Goal: Task Accomplishment & Management: Complete application form

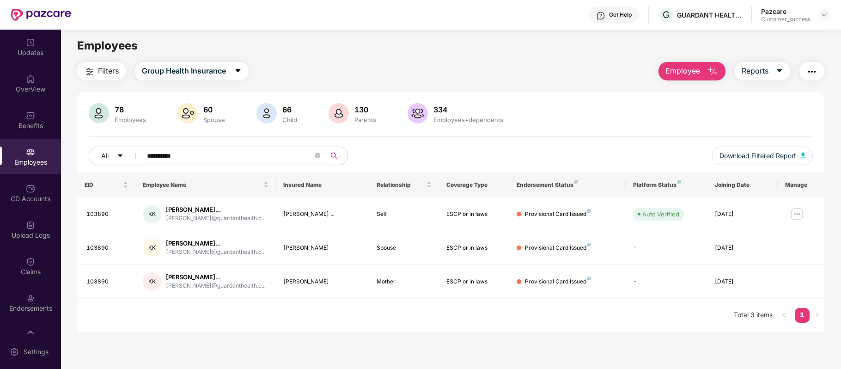
click at [619, 17] on div "Get Help" at bounding box center [620, 14] width 23 height 7
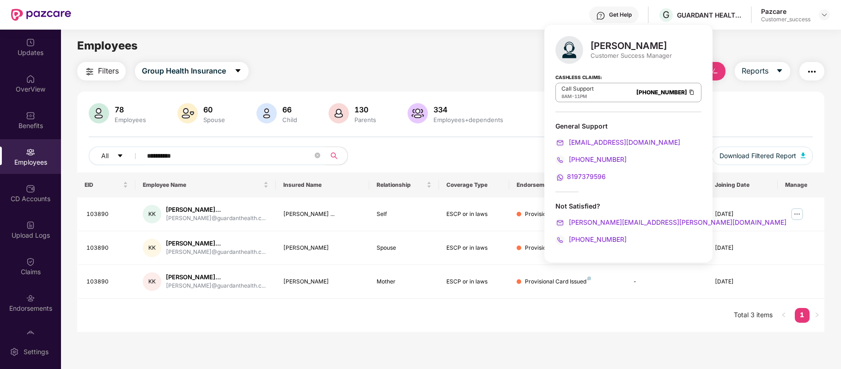
click at [688, 93] on img at bounding box center [691, 92] width 7 height 8
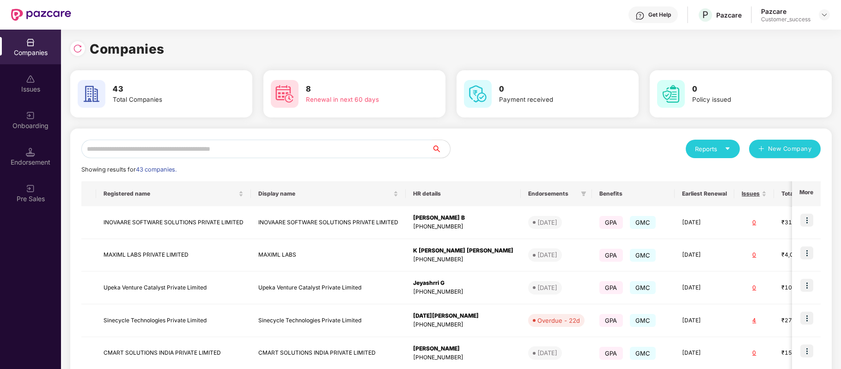
click at [235, 151] on input "text" at bounding box center [256, 149] width 350 height 18
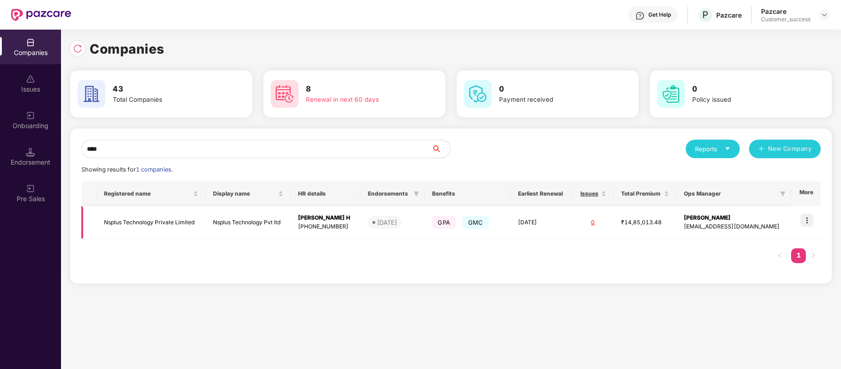
type input "****"
click at [806, 220] on img at bounding box center [806, 220] width 13 height 13
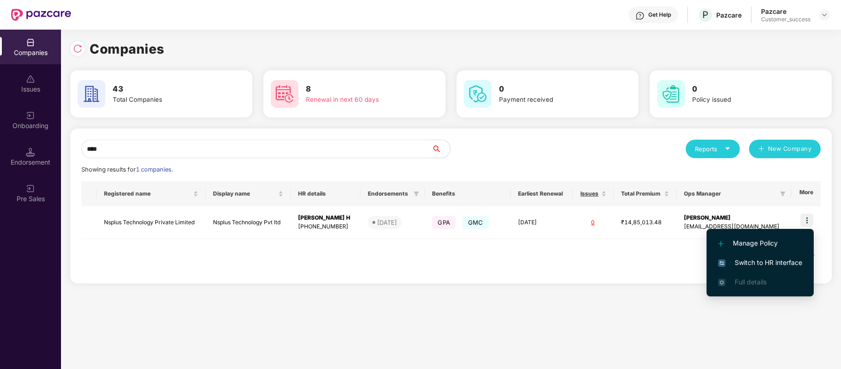
click at [785, 259] on span "Switch to HR interface" at bounding box center [760, 262] width 84 height 10
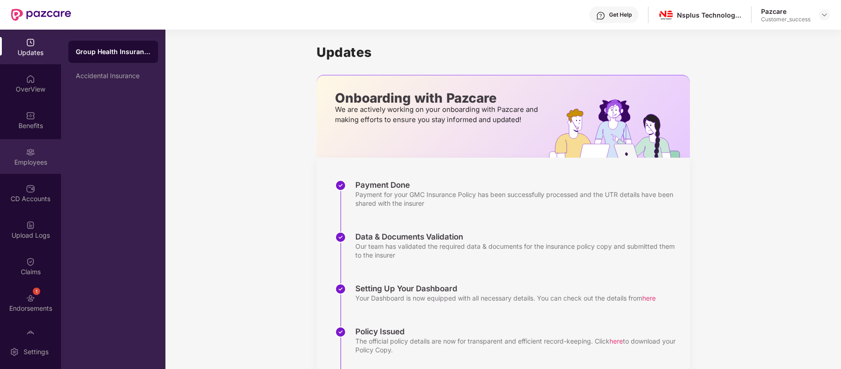
click at [31, 167] on div "Employees" at bounding box center [30, 156] width 61 height 35
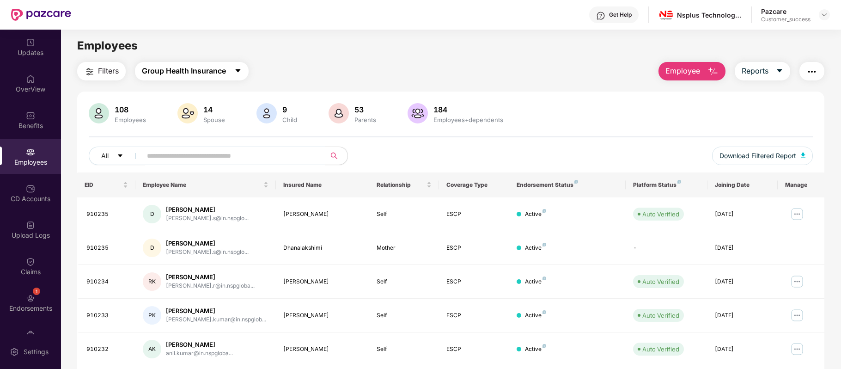
click at [239, 74] on icon "caret-down" at bounding box center [237, 70] width 7 height 7
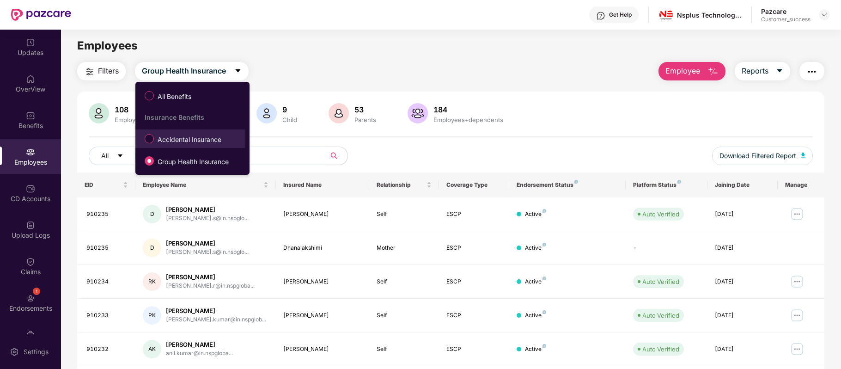
click at [210, 137] on span "Accidental Insurance" at bounding box center [189, 139] width 71 height 10
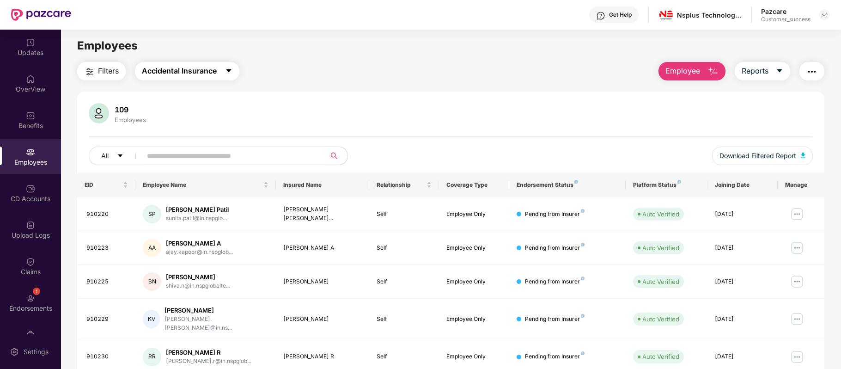
click at [230, 74] on span "caret-down" at bounding box center [228, 71] width 7 height 8
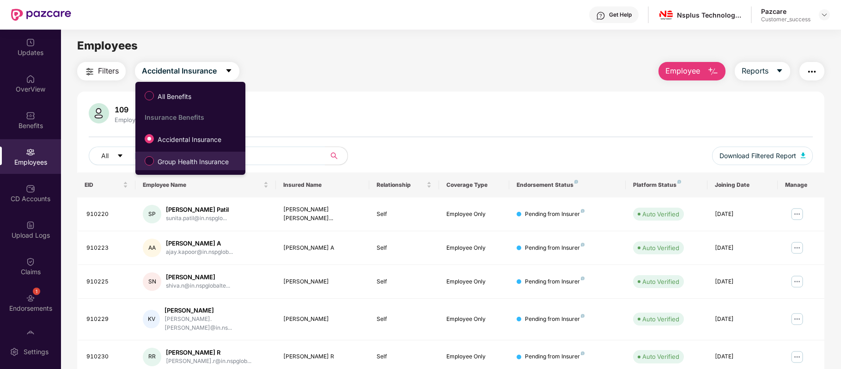
click at [212, 165] on span "Group Health Insurance" at bounding box center [193, 162] width 79 height 10
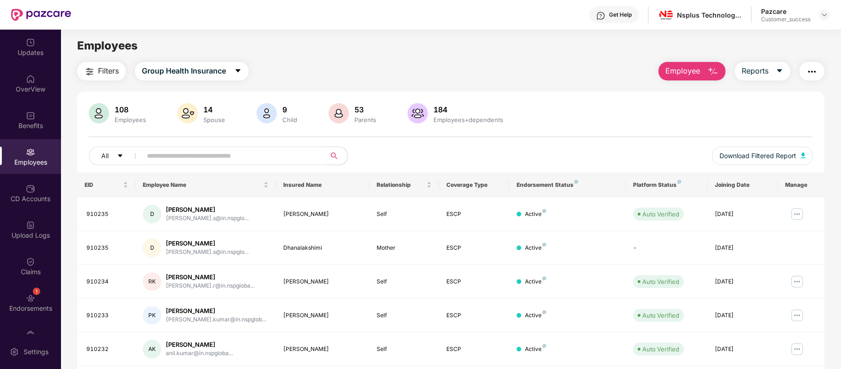
scroll to position [201, 0]
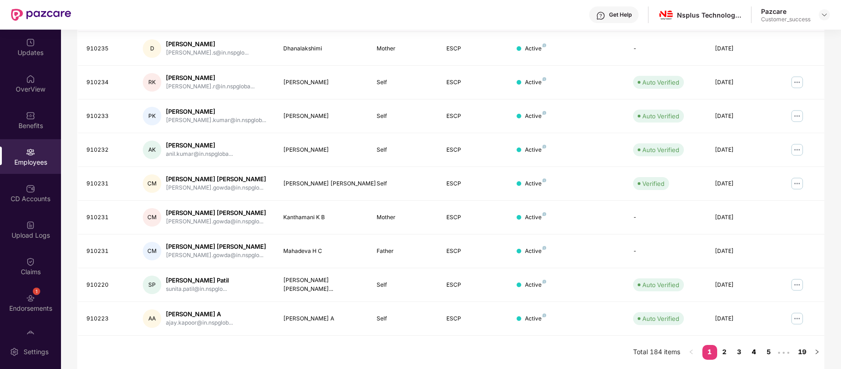
click at [757, 352] on link "4" at bounding box center [754, 352] width 15 height 14
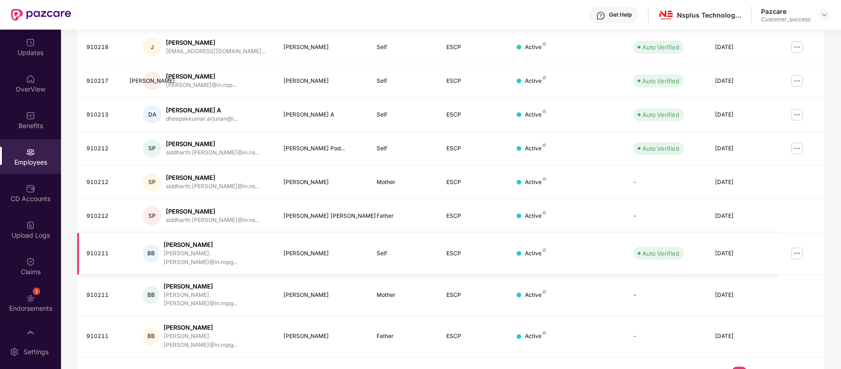
scroll to position [0, 0]
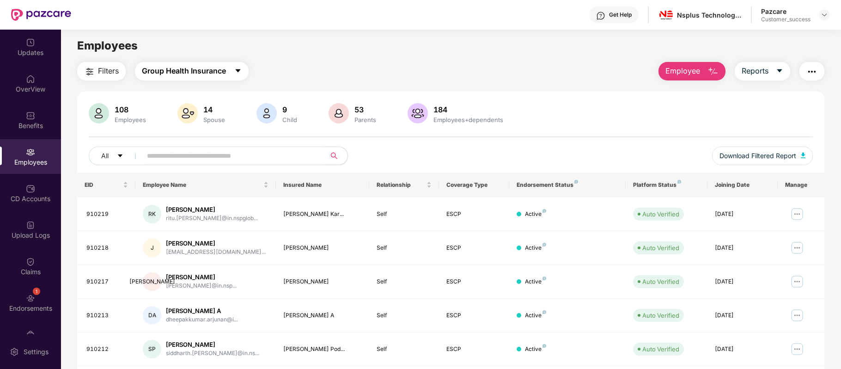
click at [219, 70] on span "Group Health Insurance" at bounding box center [184, 71] width 84 height 12
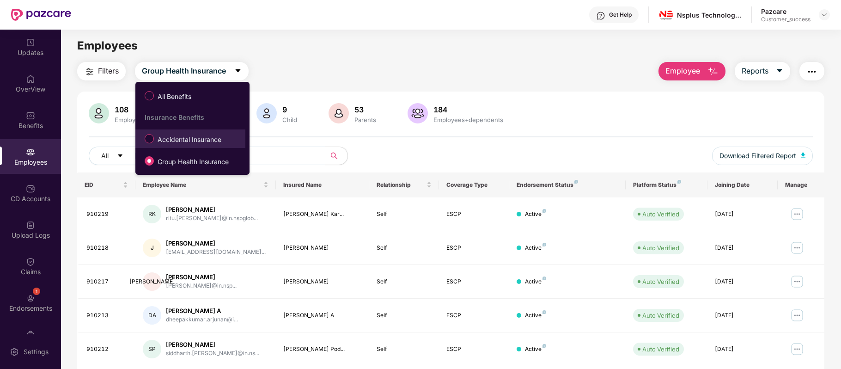
click at [198, 136] on span "Accidental Insurance" at bounding box center [189, 139] width 71 height 10
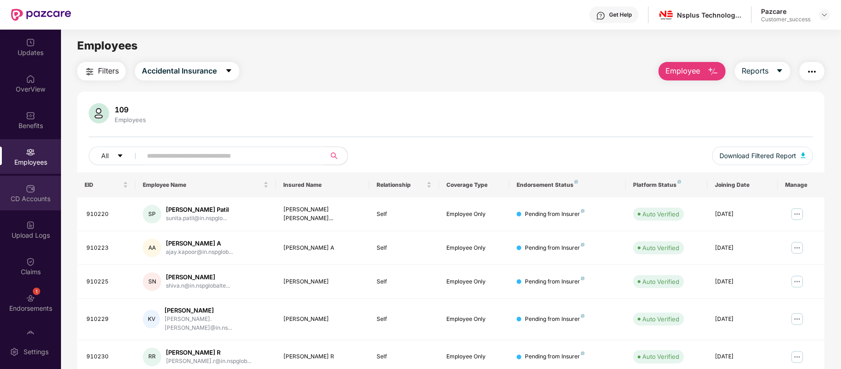
click at [10, 190] on div "CD Accounts" at bounding box center [30, 193] width 61 height 35
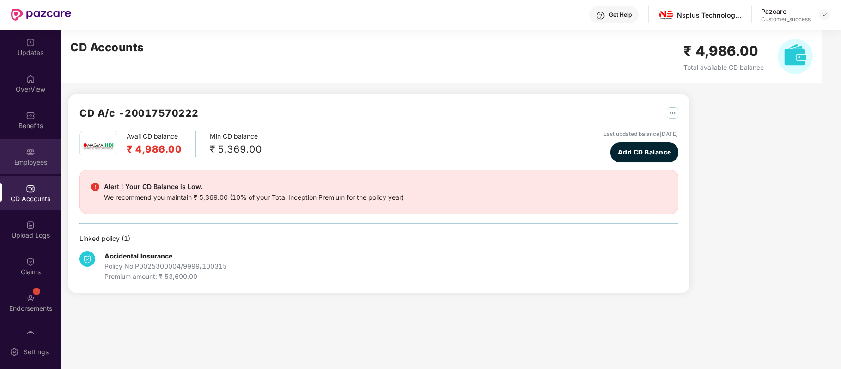
click at [35, 154] on div "Employees" at bounding box center [30, 156] width 61 height 35
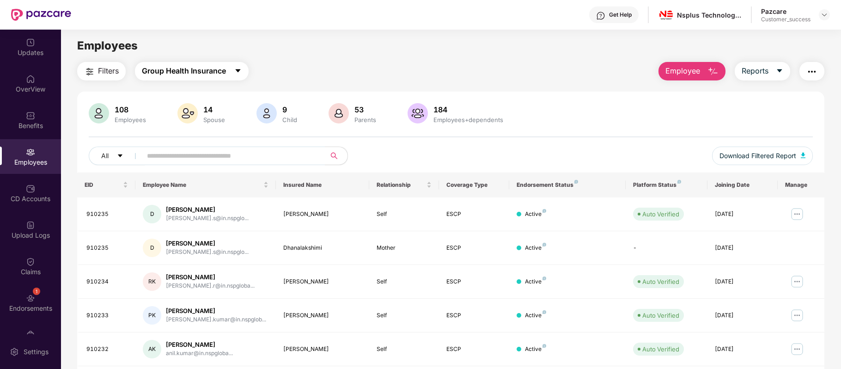
click at [235, 73] on button "Group Health Insurance" at bounding box center [192, 71] width 114 height 18
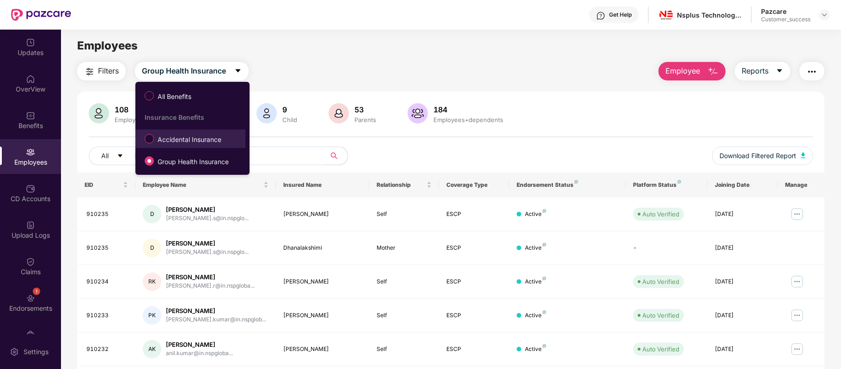
click at [202, 139] on span "Accidental Insurance" at bounding box center [189, 139] width 71 height 10
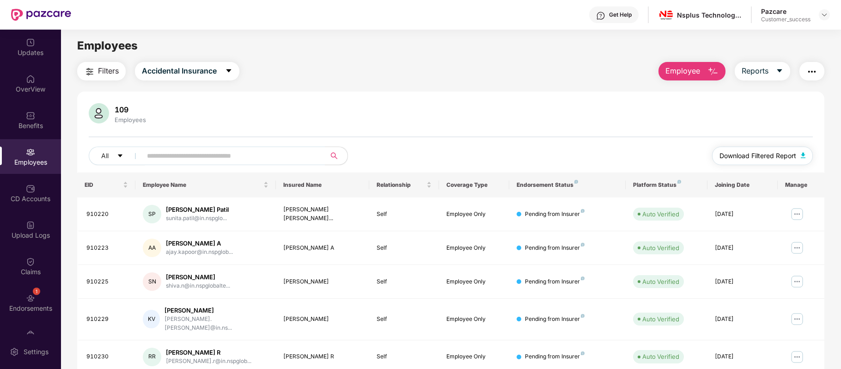
click at [730, 155] on span "Download Filtered Report" at bounding box center [758, 156] width 77 height 10
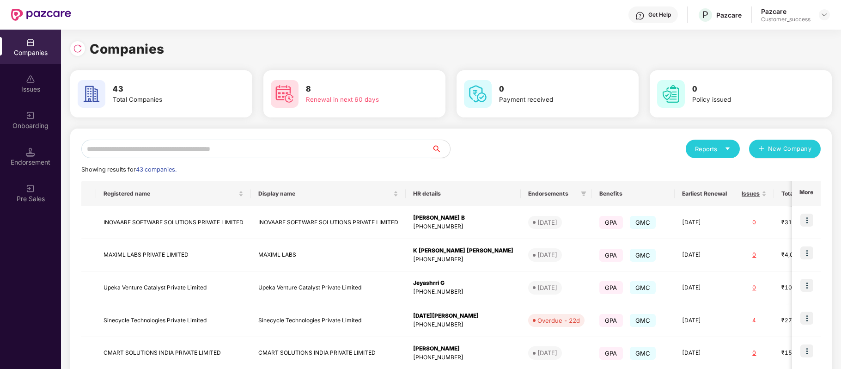
click at [198, 145] on input "text" at bounding box center [256, 149] width 350 height 18
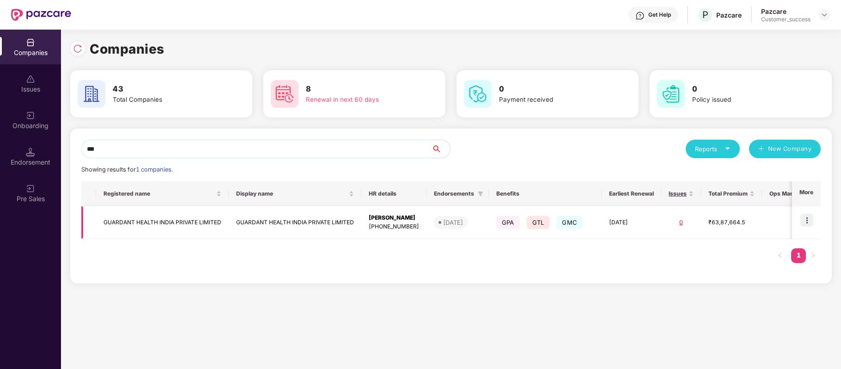
type input "***"
click at [808, 218] on img at bounding box center [806, 220] width 13 height 13
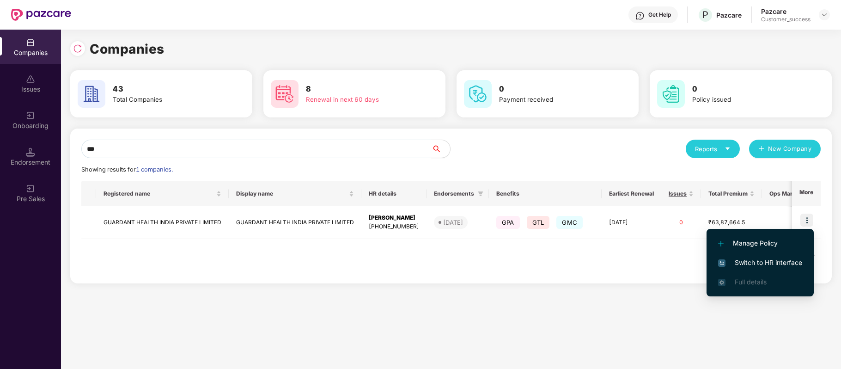
click at [783, 261] on span "Switch to HR interface" at bounding box center [760, 262] width 84 height 10
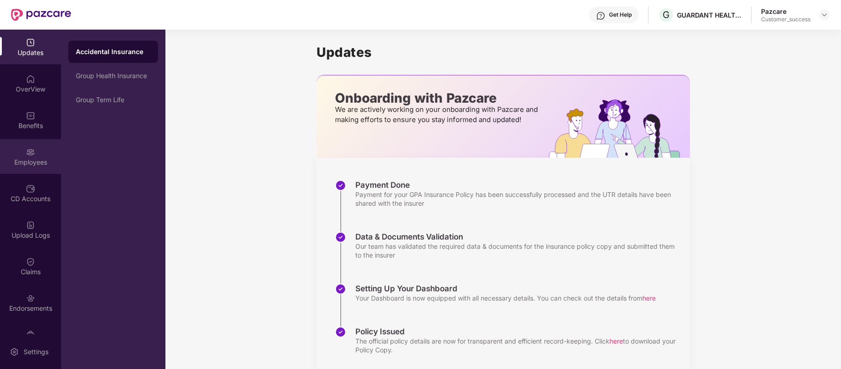
click at [30, 152] on img at bounding box center [30, 151] width 9 height 9
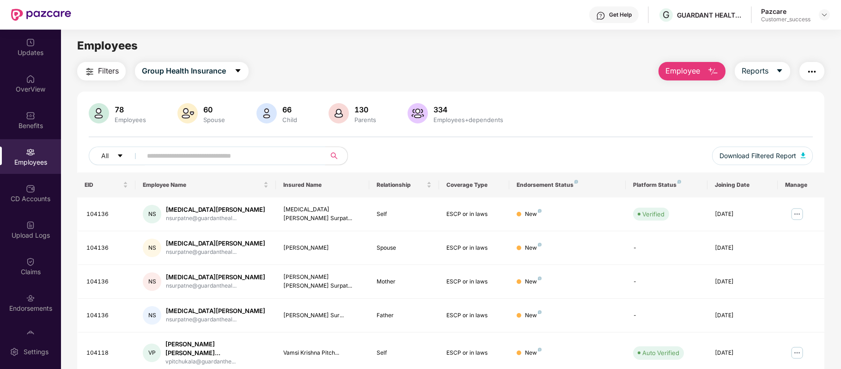
click at [195, 154] on input "text" at bounding box center [230, 156] width 166 height 14
paste input "******"
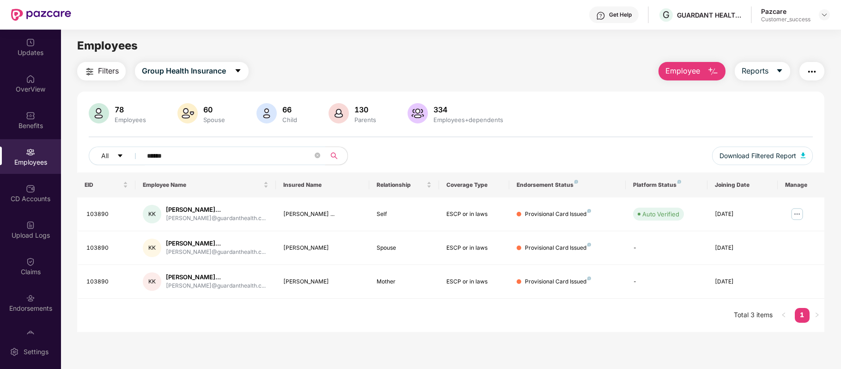
type input "******"
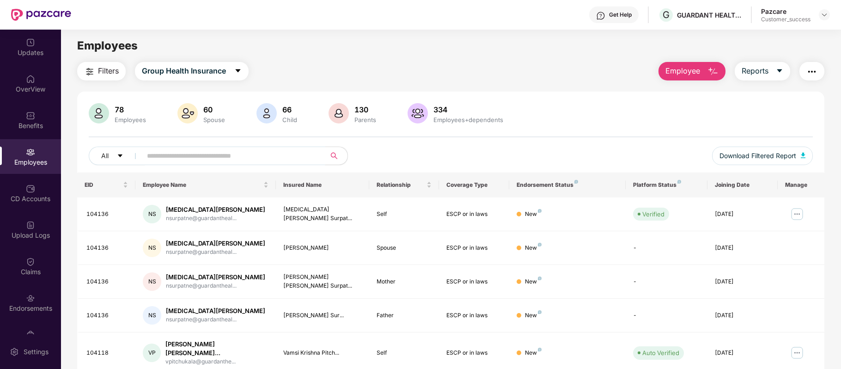
click at [162, 154] on input "text" at bounding box center [230, 156] width 166 height 14
paste input "******"
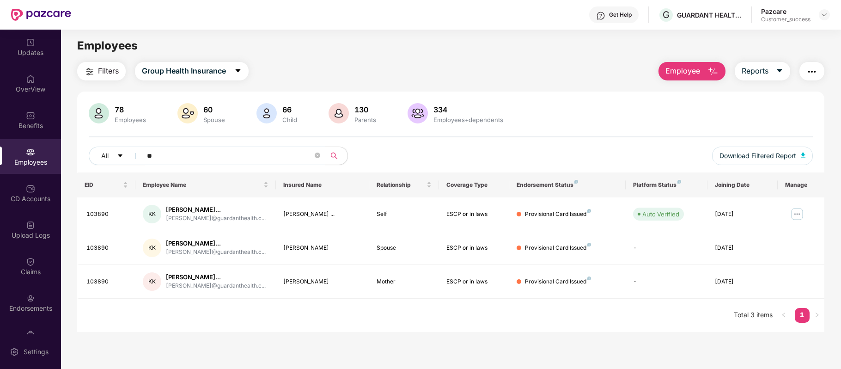
type input "*"
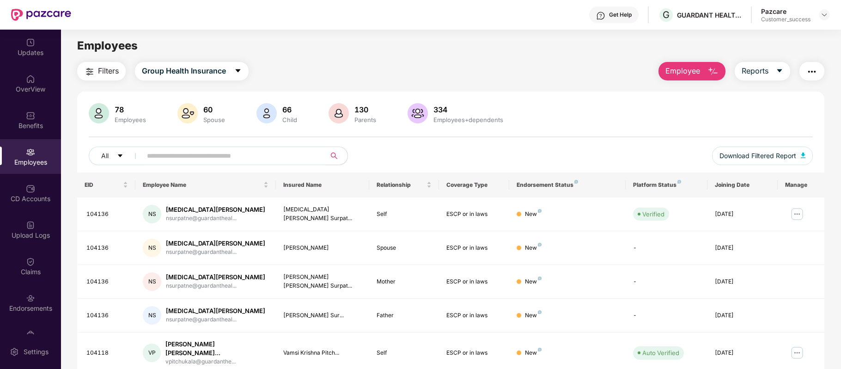
paste input "******"
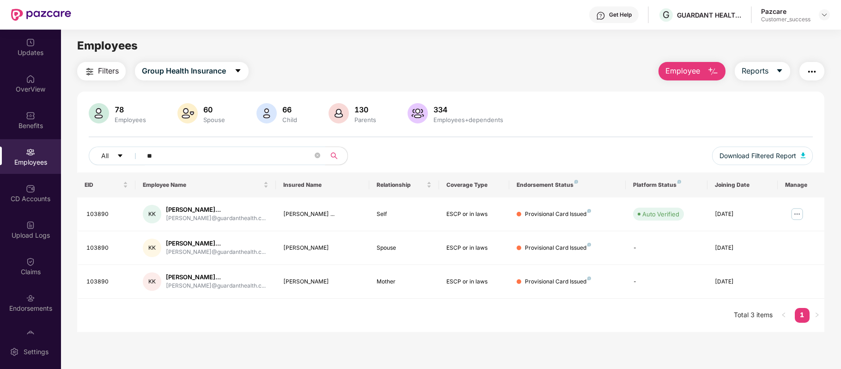
type input "*"
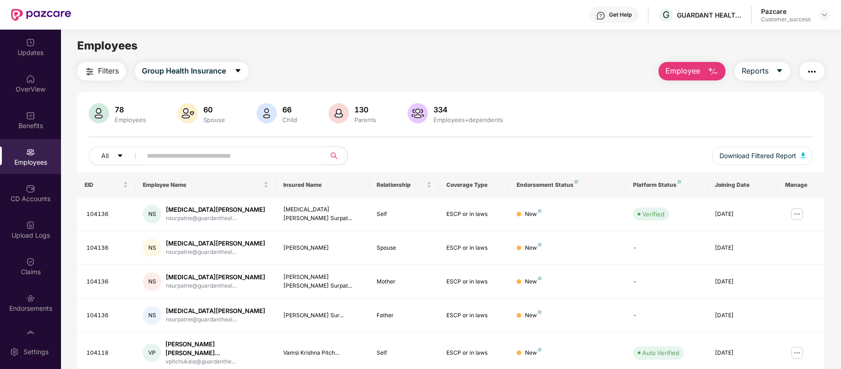
click at [109, 67] on span "Filters" at bounding box center [108, 71] width 21 height 12
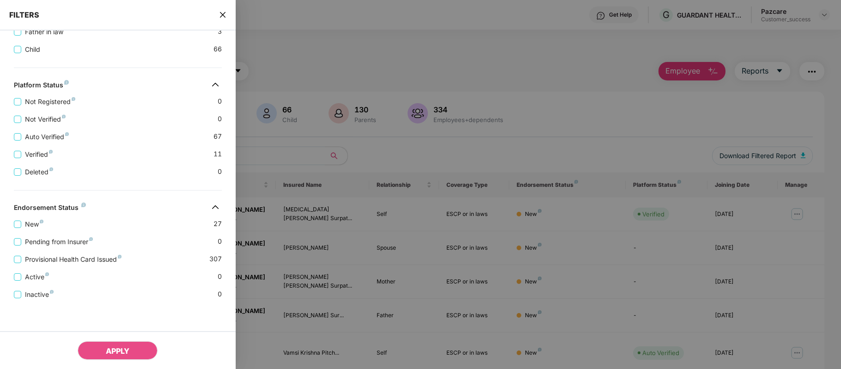
scroll to position [328, 0]
click at [223, 15] on icon "close" at bounding box center [223, 15] width 6 height 6
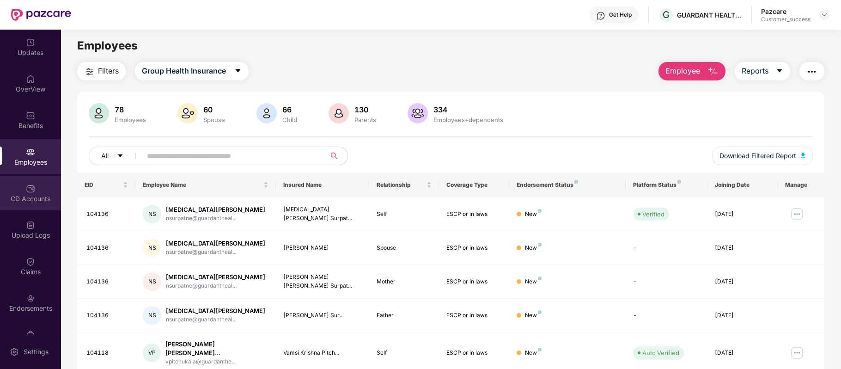
click at [37, 189] on div "CD Accounts" at bounding box center [30, 193] width 61 height 35
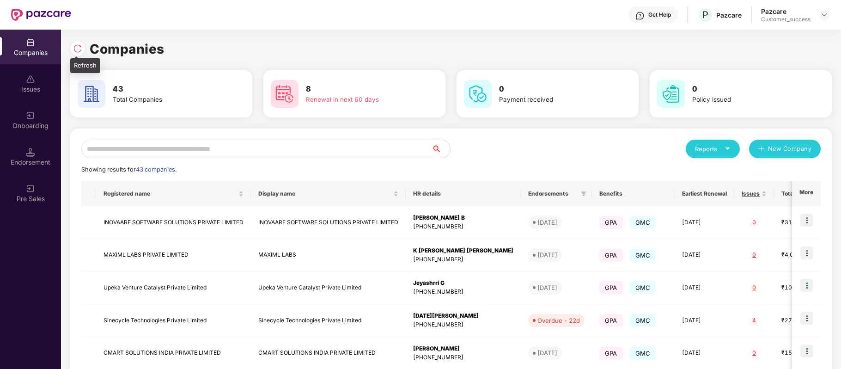
click at [78, 50] on img at bounding box center [77, 48] width 9 height 9
click at [151, 150] on input "text" at bounding box center [256, 149] width 350 height 18
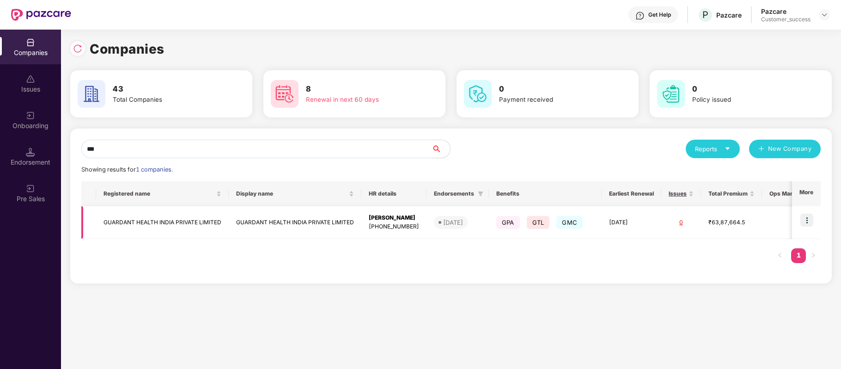
type input "***"
click at [808, 217] on img at bounding box center [806, 220] width 13 height 13
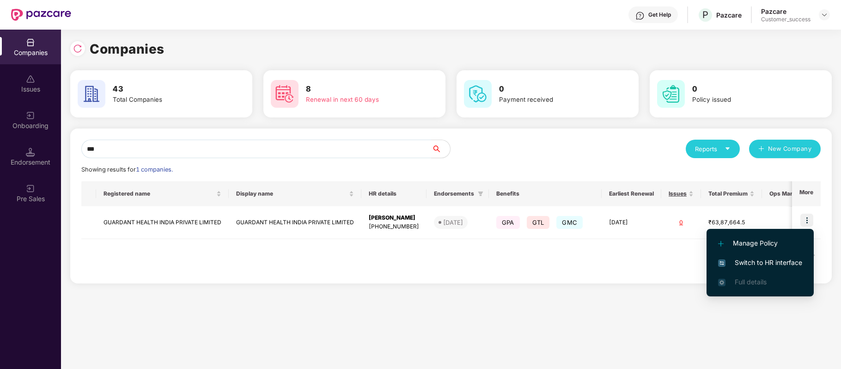
click at [789, 259] on span "Switch to HR interface" at bounding box center [760, 262] width 84 height 10
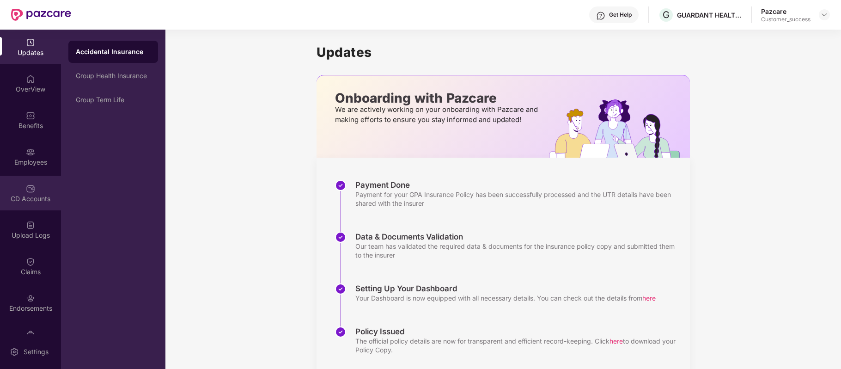
click at [26, 196] on div "CD Accounts" at bounding box center [30, 198] width 61 height 9
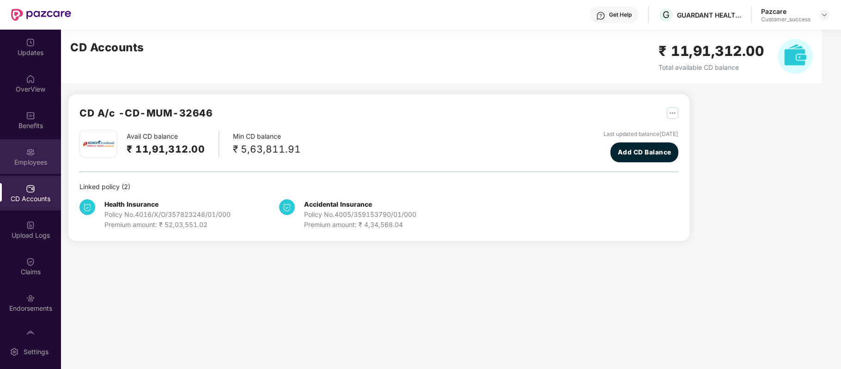
click at [31, 153] on img at bounding box center [30, 151] width 9 height 9
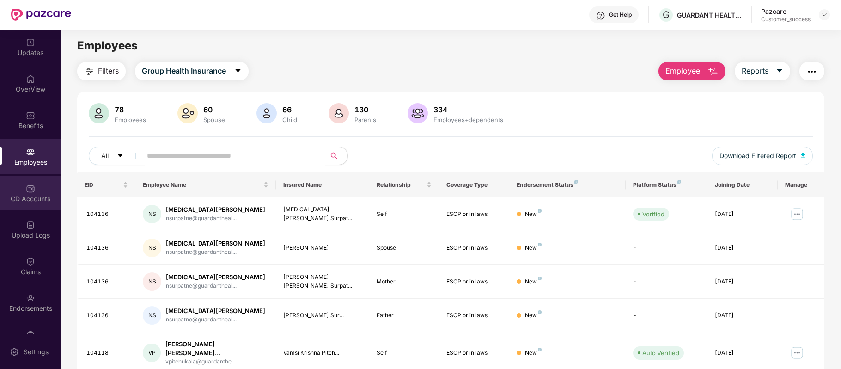
click at [36, 196] on div "CD Accounts" at bounding box center [30, 198] width 61 height 9
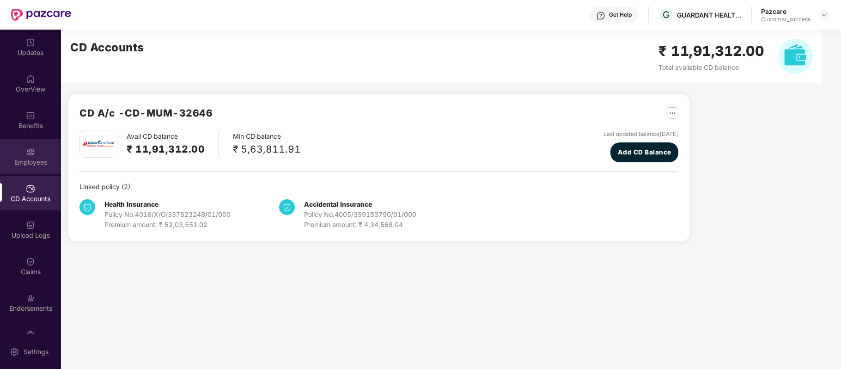
click at [35, 162] on div "Employees" at bounding box center [30, 162] width 61 height 9
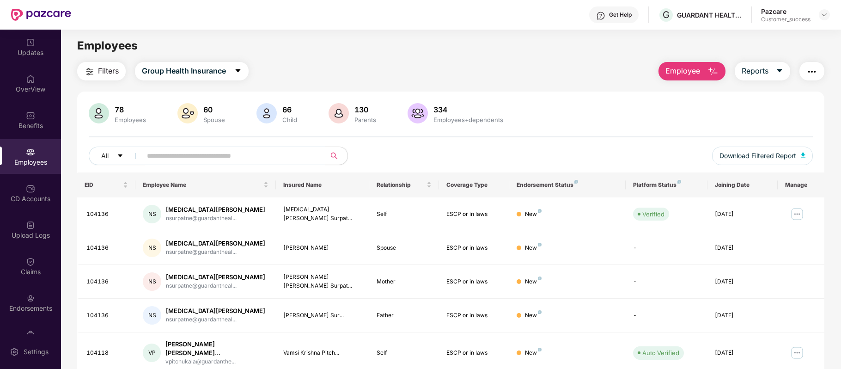
click at [158, 153] on input "text" at bounding box center [230, 156] width 166 height 14
paste input "******"
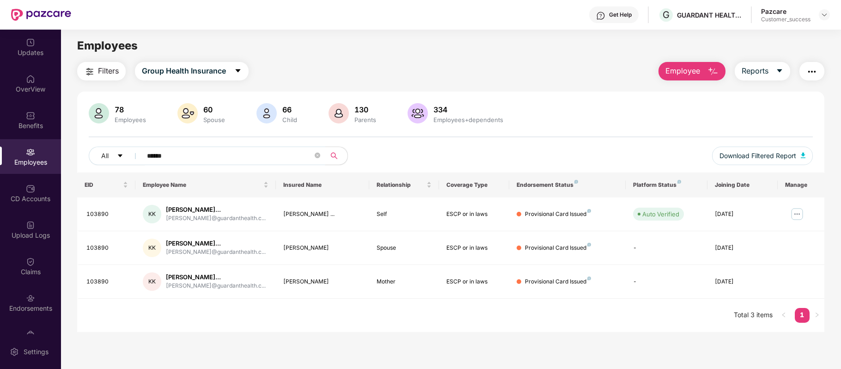
type input "******"
click at [108, 74] on span "Filters" at bounding box center [108, 71] width 21 height 12
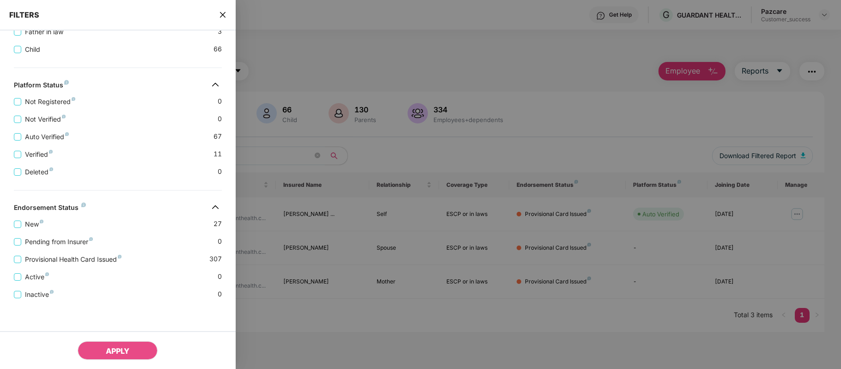
scroll to position [328, 0]
click at [220, 13] on icon "close" at bounding box center [223, 15] width 6 height 6
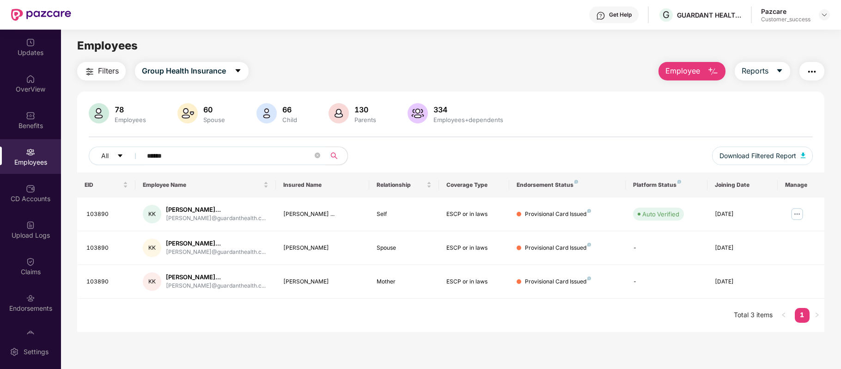
click at [186, 155] on input "******" at bounding box center [230, 156] width 166 height 14
click at [315, 154] on icon "close-circle" at bounding box center [318, 156] width 6 height 6
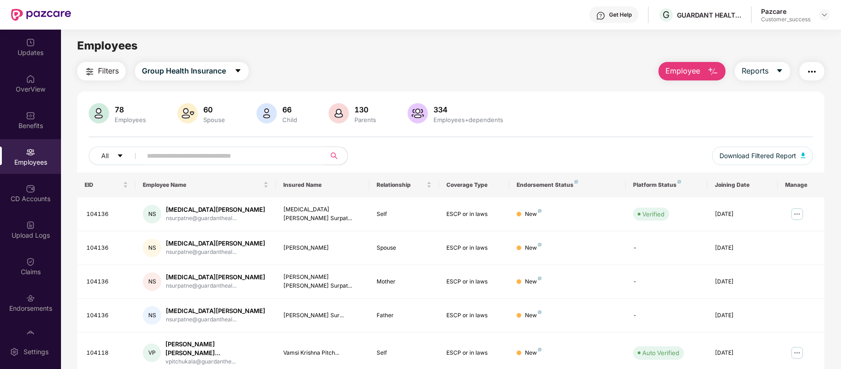
click at [372, 78] on div "Filters Group Health Insurance Employee Reports" at bounding box center [450, 71] width 747 height 18
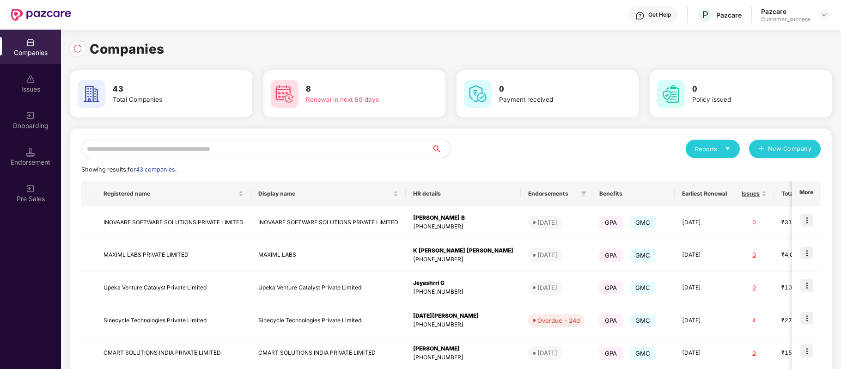
click at [228, 155] on input "text" at bounding box center [256, 149] width 350 height 18
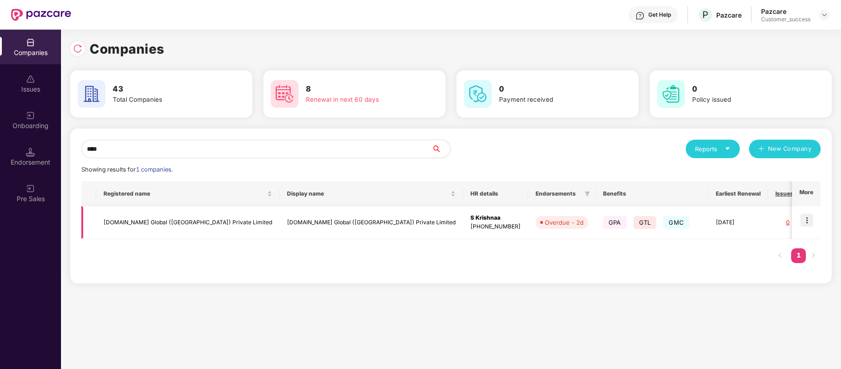
type input "****"
click at [807, 216] on img at bounding box center [806, 220] width 13 height 13
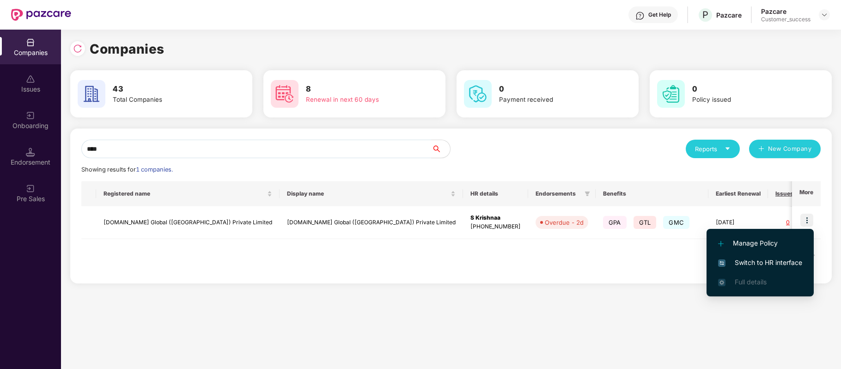
click at [788, 257] on span "Switch to HR interface" at bounding box center [760, 262] width 84 height 10
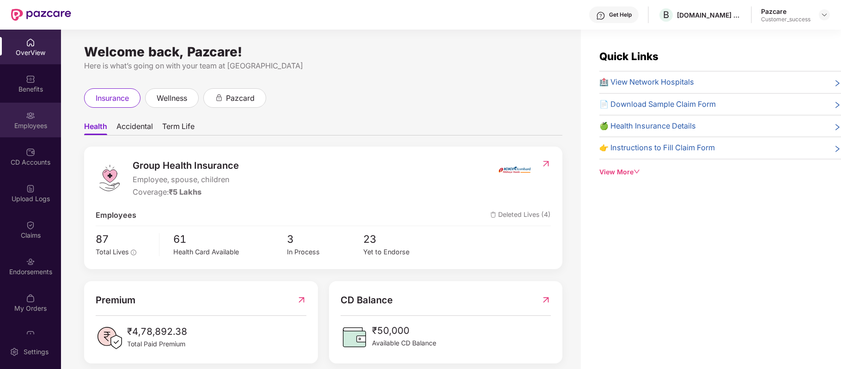
click at [30, 124] on div "Employees" at bounding box center [30, 125] width 61 height 9
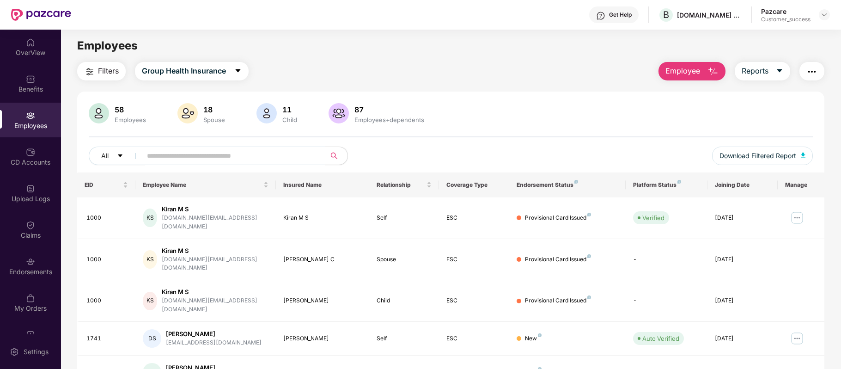
click at [184, 156] on input "text" at bounding box center [230, 156] width 166 height 14
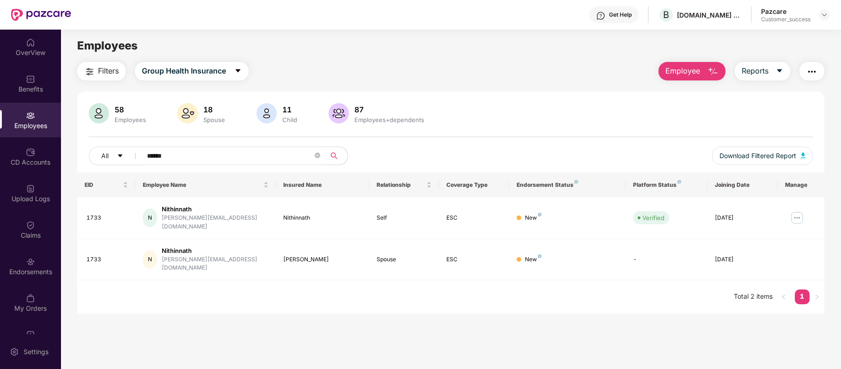
type input "******"
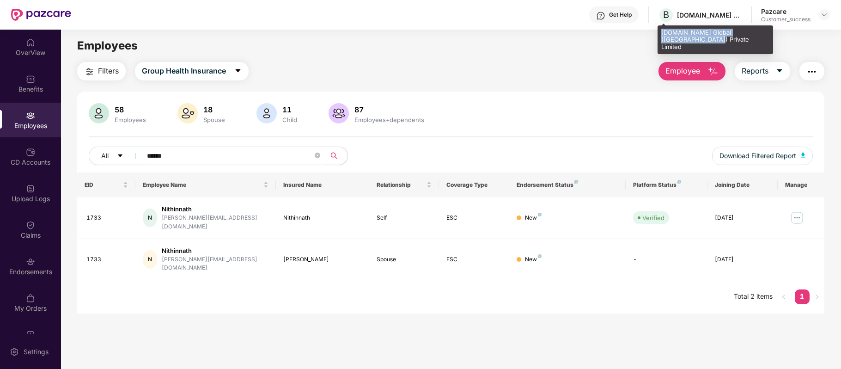
drag, startPoint x: 662, startPoint y: 28, endPoint x: 683, endPoint y: 37, distance: 23.0
click at [683, 37] on div "[DOMAIN_NAME] Global ([GEOGRAPHIC_DATA]) Private Limited" at bounding box center [716, 39] width 116 height 29
copy div "[DOMAIN_NAME] Global ([GEOGRAPHIC_DATA]) Private Limited"
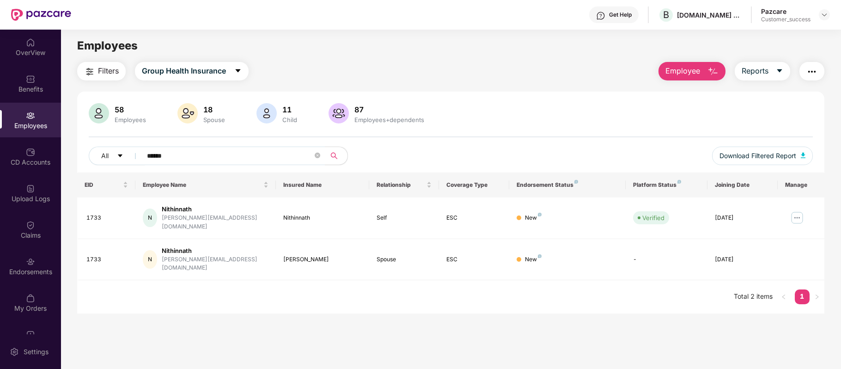
click at [766, 119] on div "58 Employees 18 Spouse 11 Child [DEMOGRAPHIC_DATA] Employees+dependents" at bounding box center [451, 114] width 724 height 22
click at [116, 214] on div "1733" at bounding box center [107, 218] width 42 height 9
drag, startPoint x: 165, startPoint y: 208, endPoint x: 200, endPoint y: 208, distance: 34.7
click at [200, 208] on div "N Nithinnath [PERSON_NAME][EMAIL_ADDRESS][DOMAIN_NAME]" at bounding box center [205, 218] width 125 height 26
copy div "Nithinnath"
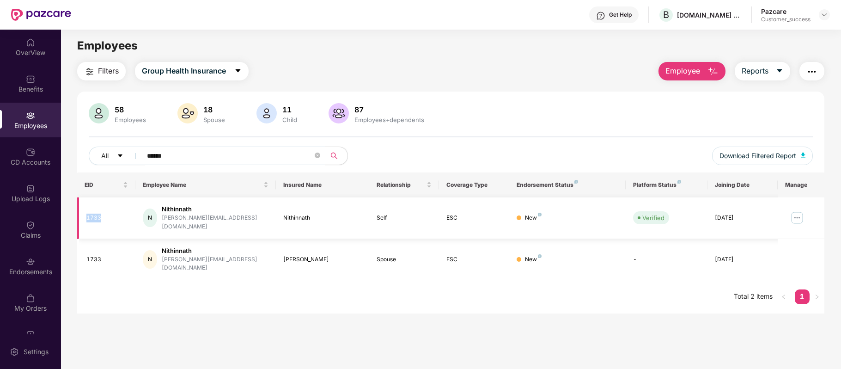
drag, startPoint x: 107, startPoint y: 208, endPoint x: 87, endPoint y: 209, distance: 19.9
click at [87, 209] on td "1733" at bounding box center [106, 218] width 58 height 42
copy div "1733"
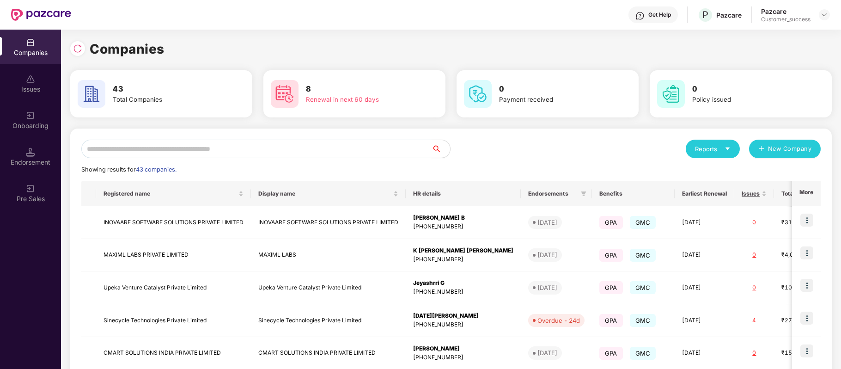
click at [208, 147] on input "text" at bounding box center [256, 149] width 350 height 18
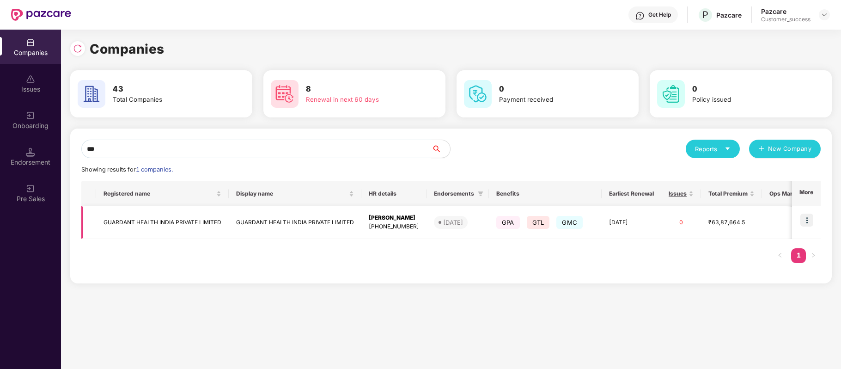
type input "***"
click at [806, 222] on img at bounding box center [806, 220] width 13 height 13
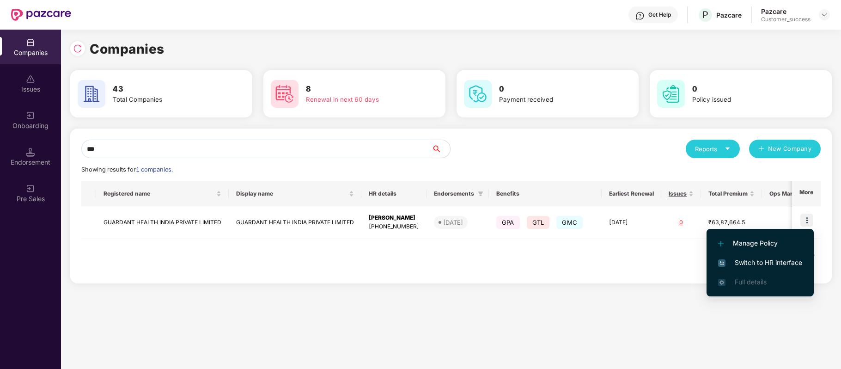
click at [782, 257] on span "Switch to HR interface" at bounding box center [760, 262] width 84 height 10
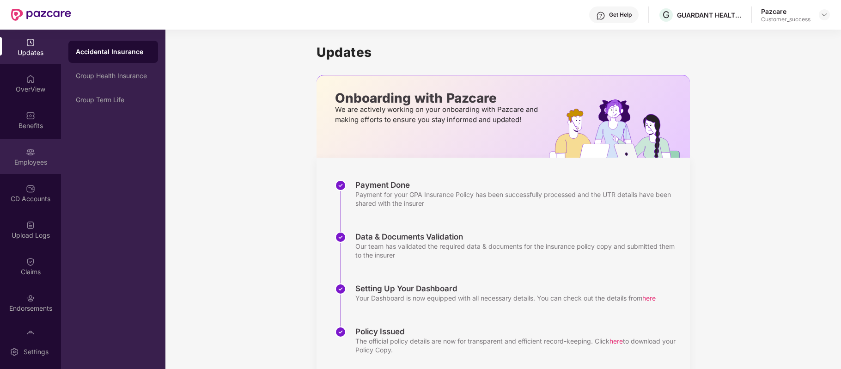
click at [35, 147] on div "Employees" at bounding box center [30, 156] width 61 height 35
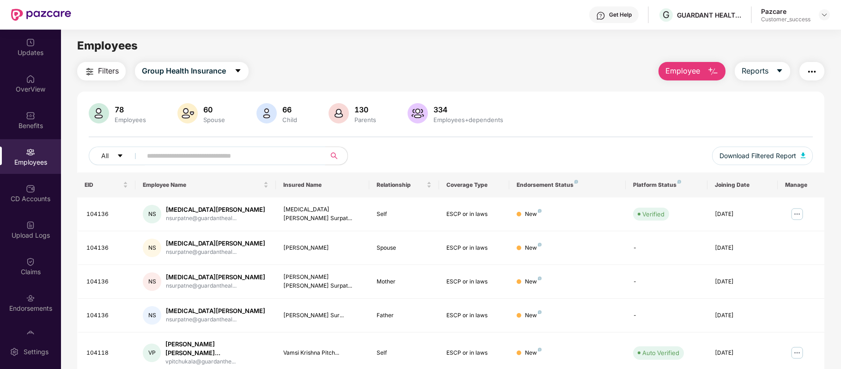
click at [185, 154] on input "text" at bounding box center [230, 156] width 166 height 14
paste input "******"
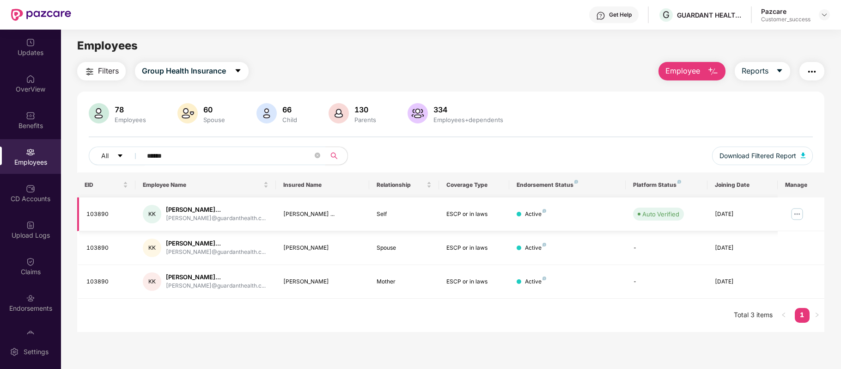
type input "******"
click at [798, 211] on img at bounding box center [797, 214] width 15 height 15
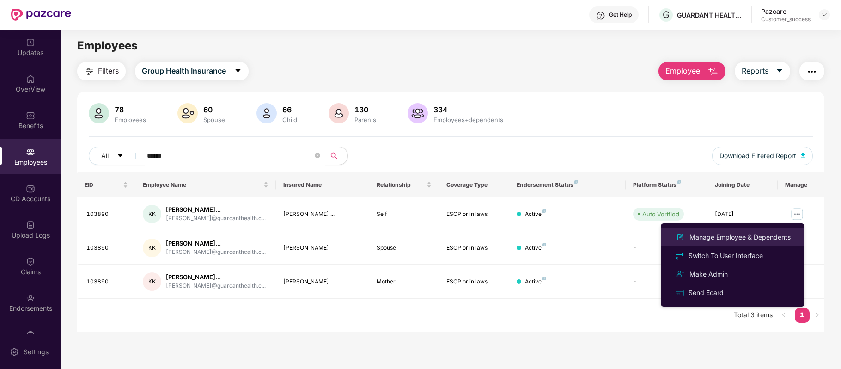
click at [773, 232] on div "Manage Employee & Dependents" at bounding box center [740, 237] width 105 height 10
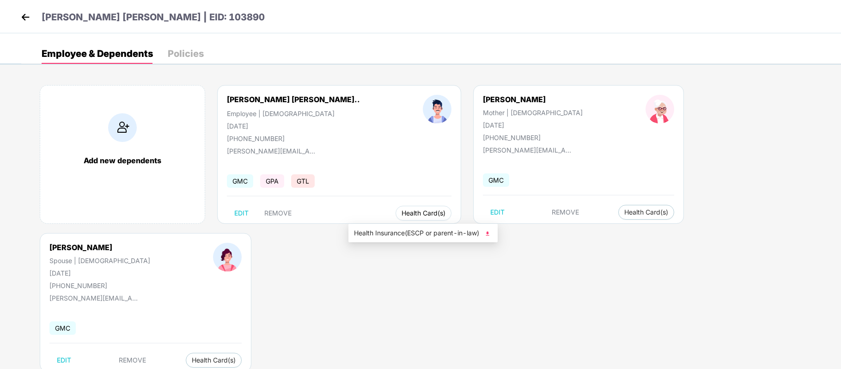
click at [402, 214] on span "Health Card(s)" at bounding box center [424, 213] width 44 height 5
click at [385, 230] on span "Health Insurance(ESCP or parent-in-law)" at bounding box center [423, 233] width 138 height 10
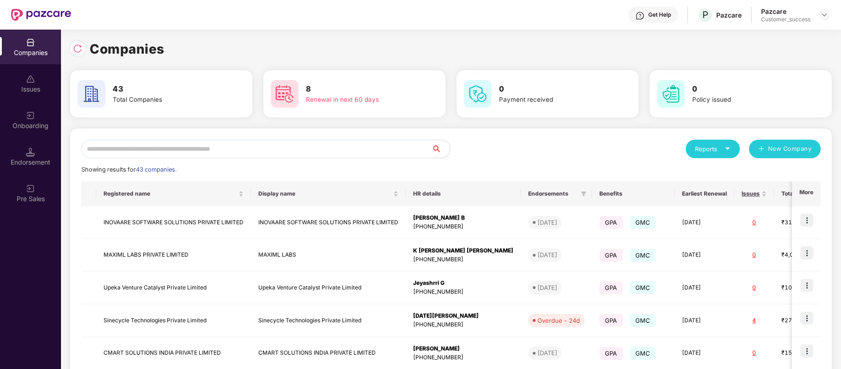
click at [281, 152] on input "text" at bounding box center [256, 149] width 350 height 18
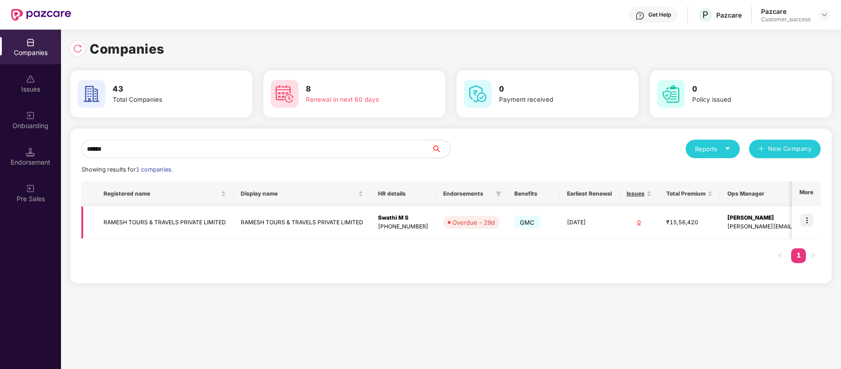
type input "******"
click at [809, 219] on img at bounding box center [806, 220] width 13 height 13
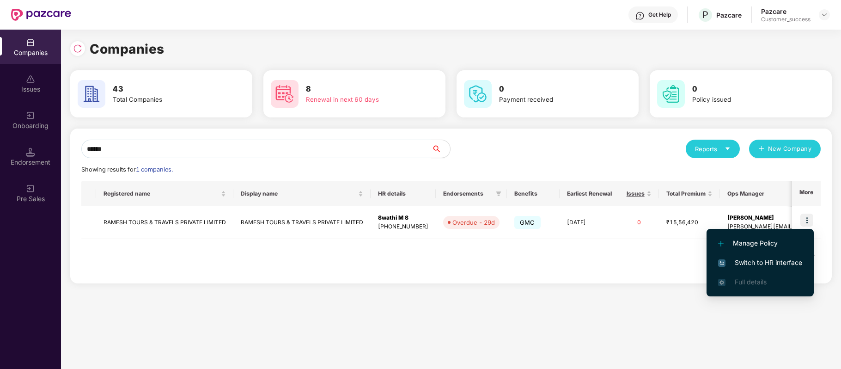
click at [792, 265] on span "Switch to HR interface" at bounding box center [760, 262] width 84 height 10
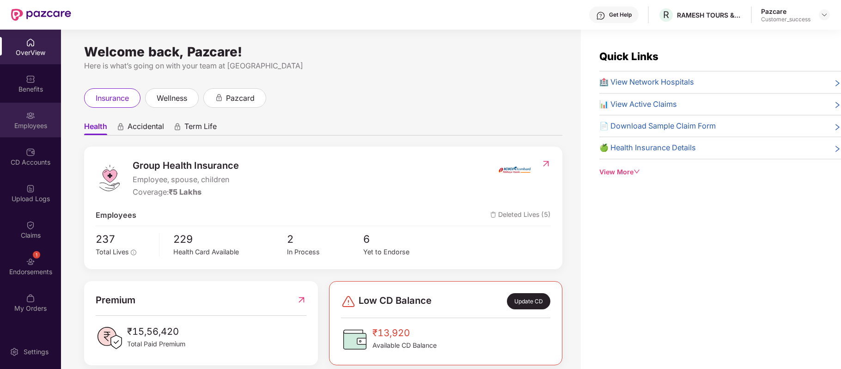
click at [25, 117] on div "Employees" at bounding box center [30, 120] width 61 height 35
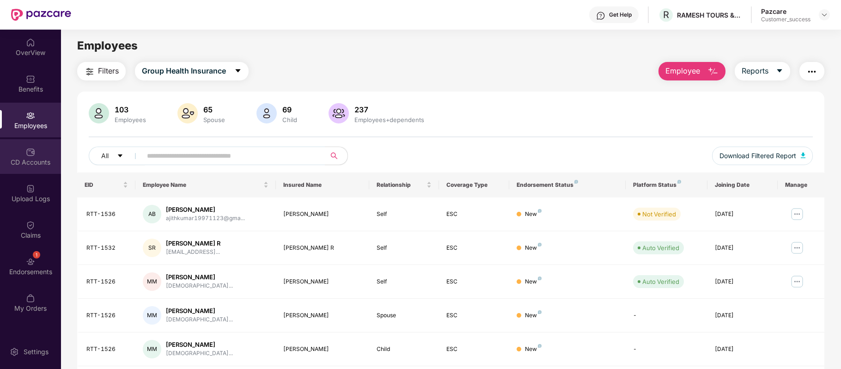
click at [31, 158] on div "CD Accounts" at bounding box center [30, 162] width 61 height 9
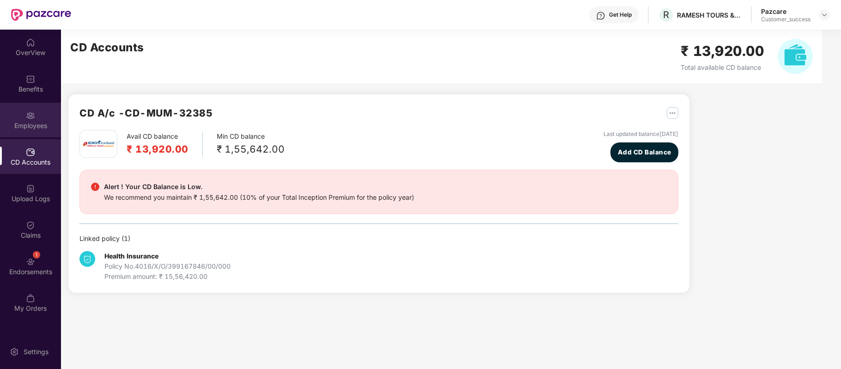
click at [32, 123] on div "Employees" at bounding box center [30, 125] width 61 height 9
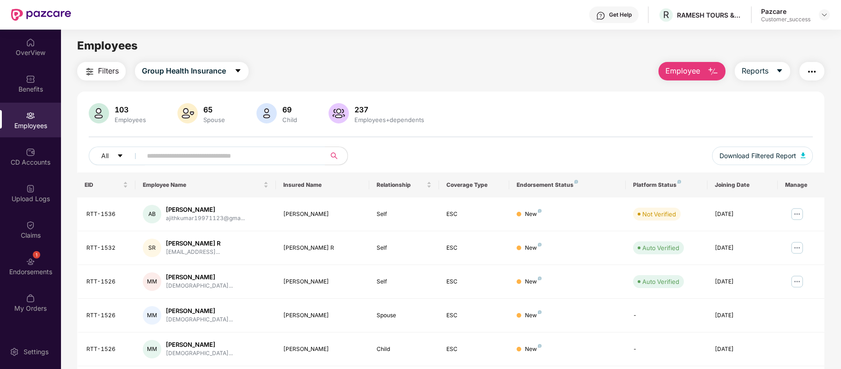
click at [699, 73] on span "Employee" at bounding box center [683, 71] width 35 height 12
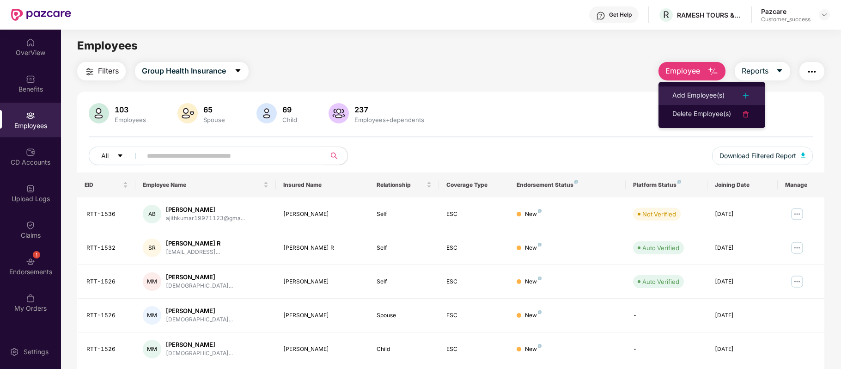
click at [692, 99] on div "Add Employee(s)" at bounding box center [698, 95] width 52 height 11
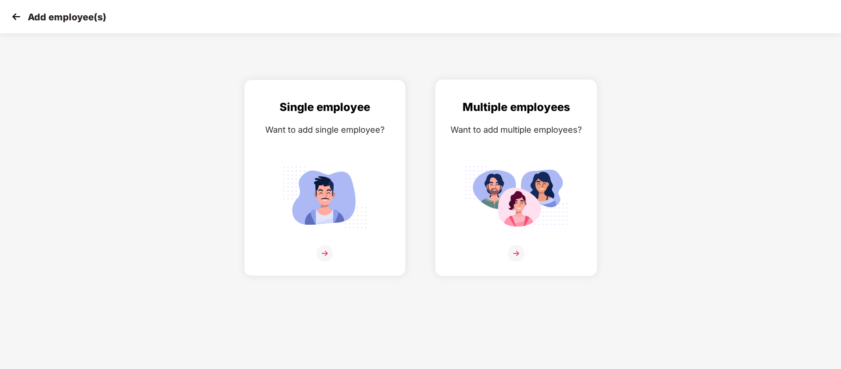
click at [514, 250] on img at bounding box center [516, 253] width 17 height 17
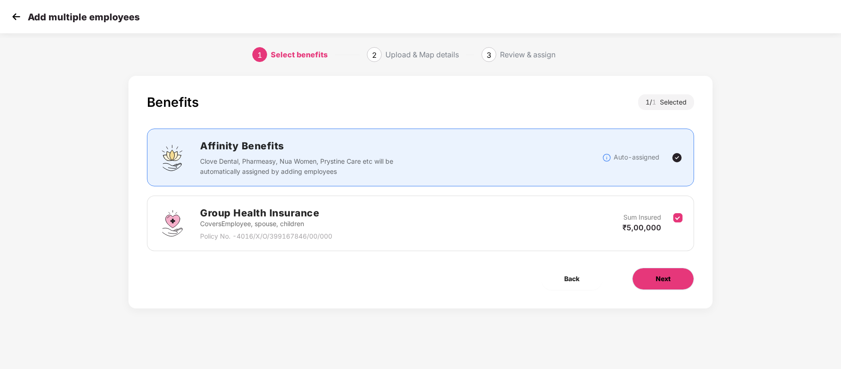
click at [668, 278] on span "Next" at bounding box center [663, 279] width 15 height 10
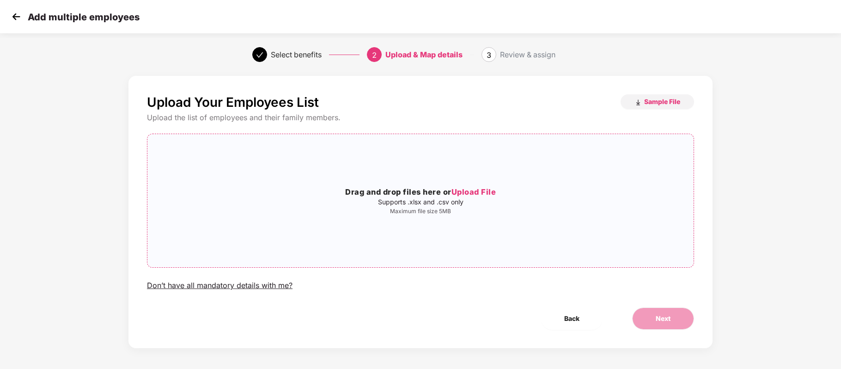
click at [473, 195] on span "Upload File" at bounding box center [474, 191] width 45 height 9
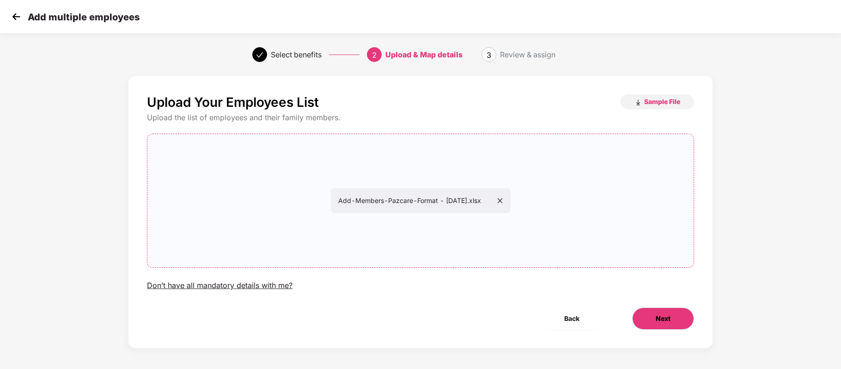
click at [652, 317] on button "Next" at bounding box center [663, 318] width 62 height 22
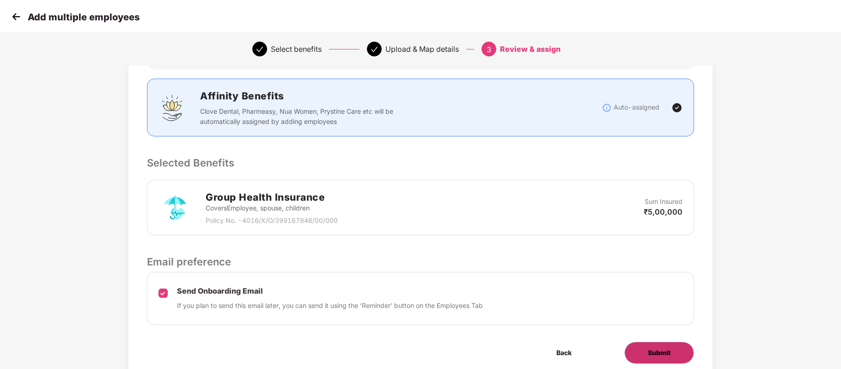
scroll to position [117, 0]
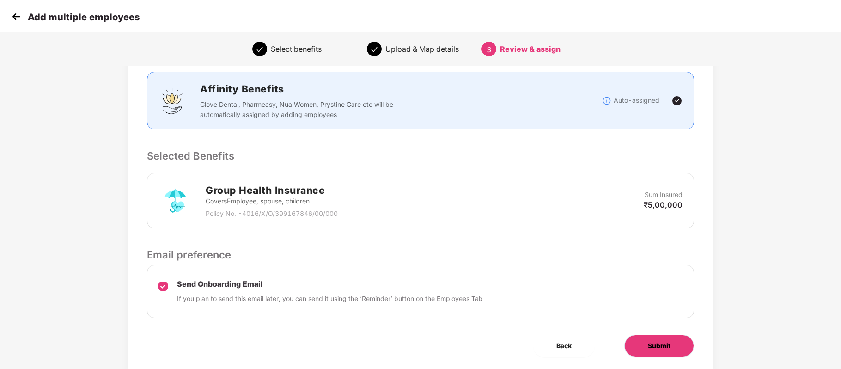
click at [655, 349] on span "Submit" at bounding box center [659, 346] width 23 height 10
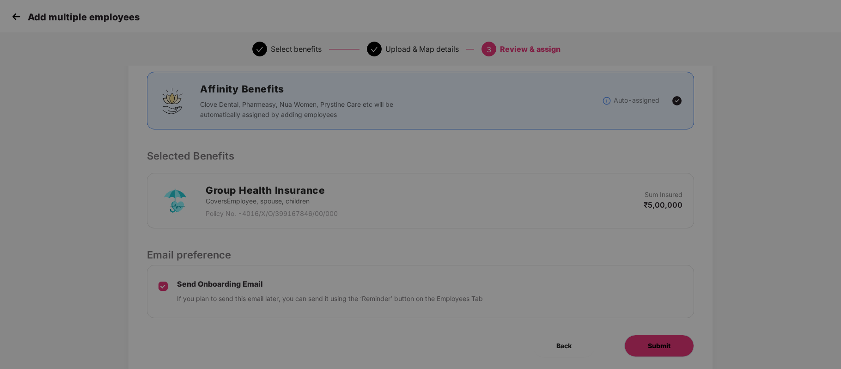
scroll to position [0, 0]
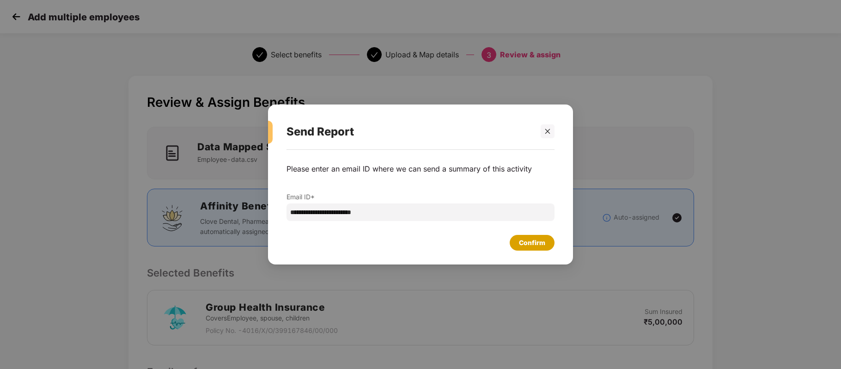
click at [543, 238] on div "Confirm" at bounding box center [532, 243] width 26 height 10
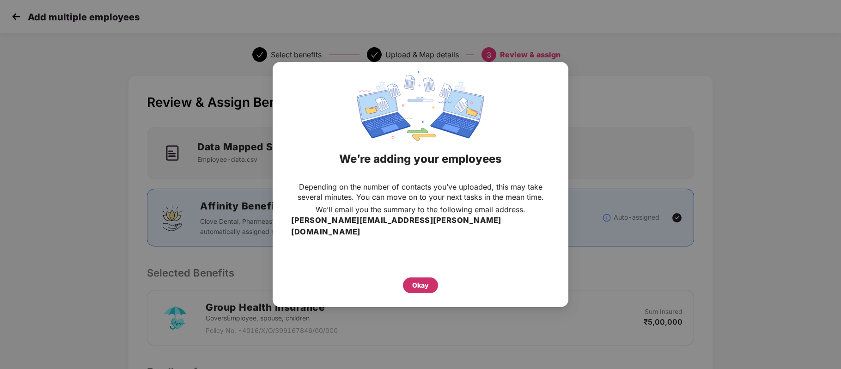
click at [417, 280] on div "Okay" at bounding box center [420, 285] width 17 height 10
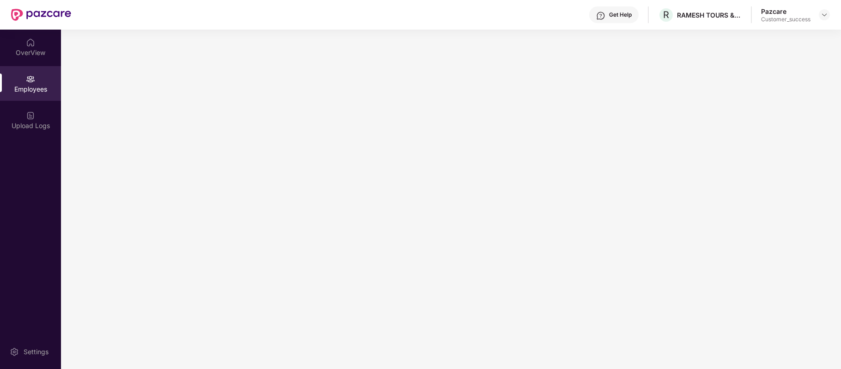
scroll to position [0, 0]
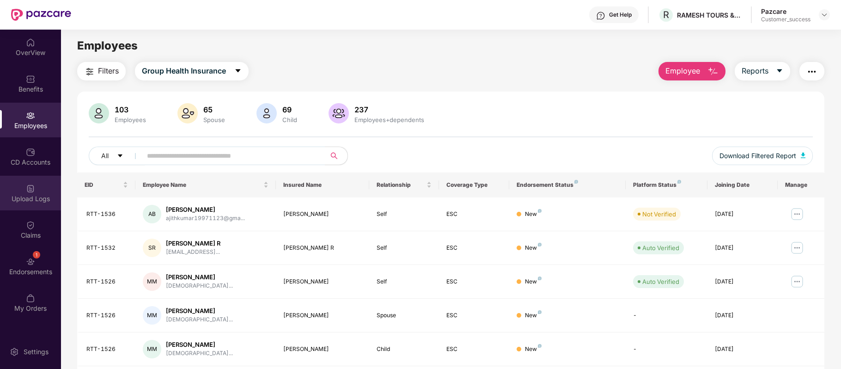
click at [30, 193] on div "Upload Logs" at bounding box center [30, 193] width 61 height 35
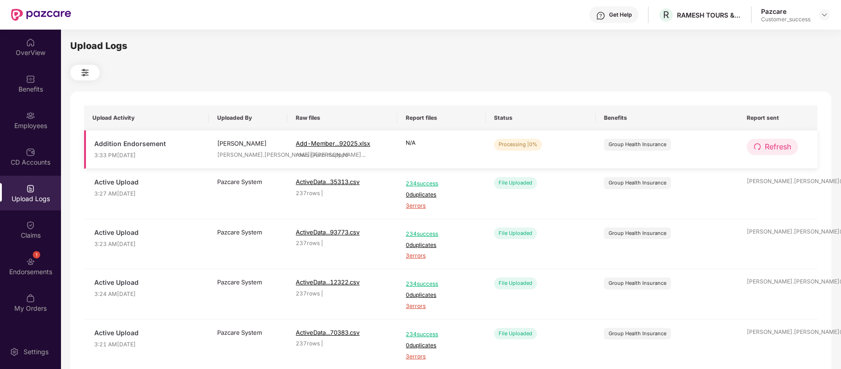
click at [765, 143] on span "Refresh" at bounding box center [778, 147] width 26 height 12
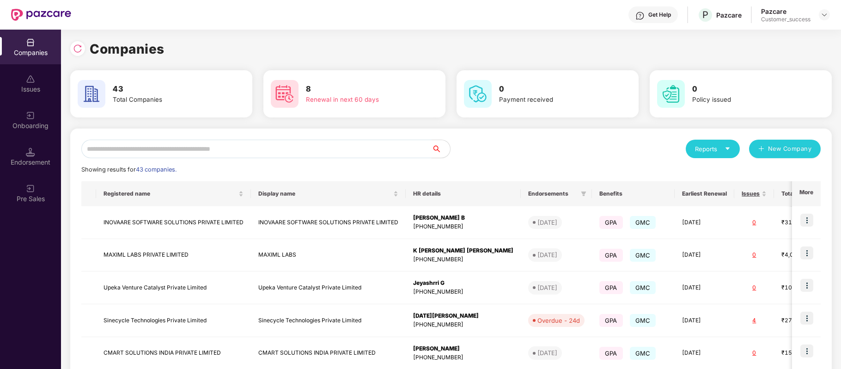
click at [224, 147] on input "text" at bounding box center [256, 149] width 350 height 18
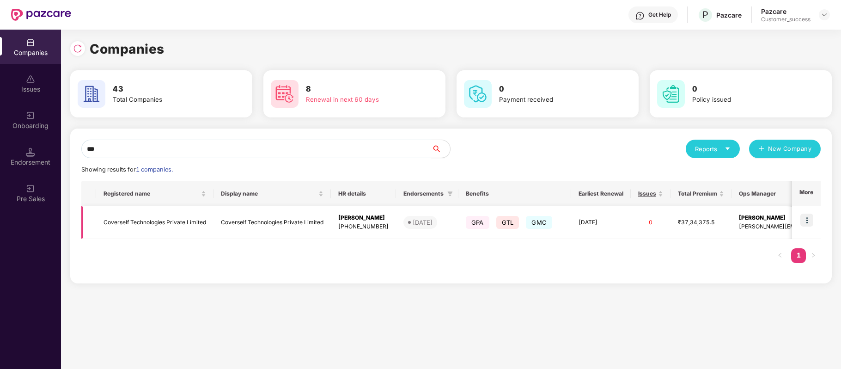
type input "***"
click at [800, 222] on td at bounding box center [806, 222] width 29 height 33
click at [801, 222] on img at bounding box center [806, 220] width 13 height 13
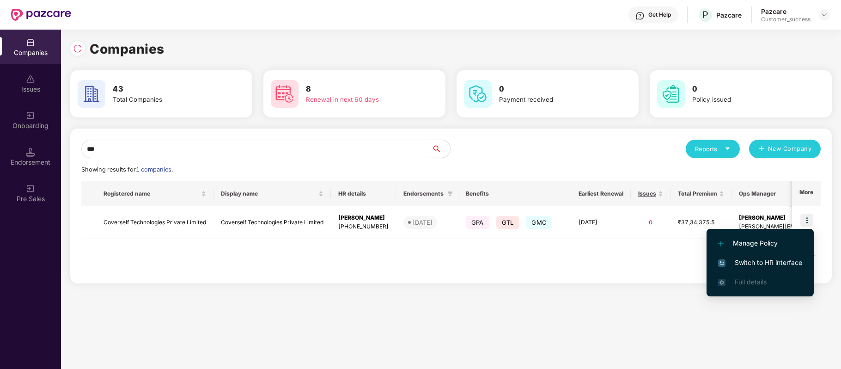
click at [792, 265] on span "Switch to HR interface" at bounding box center [760, 262] width 84 height 10
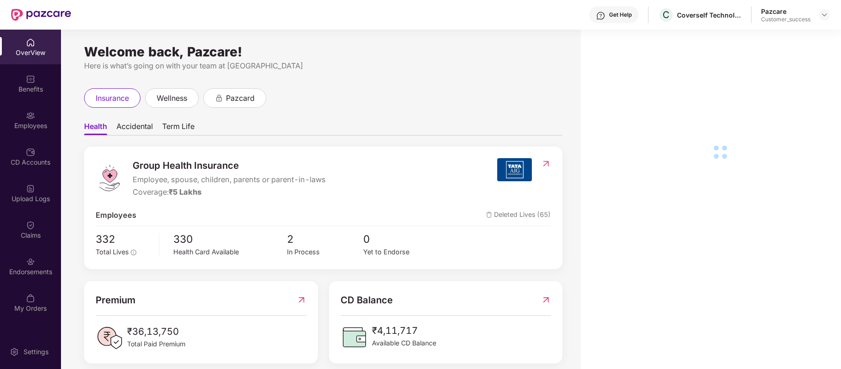
click at [35, 78] on div "Benefits" at bounding box center [30, 83] width 61 height 35
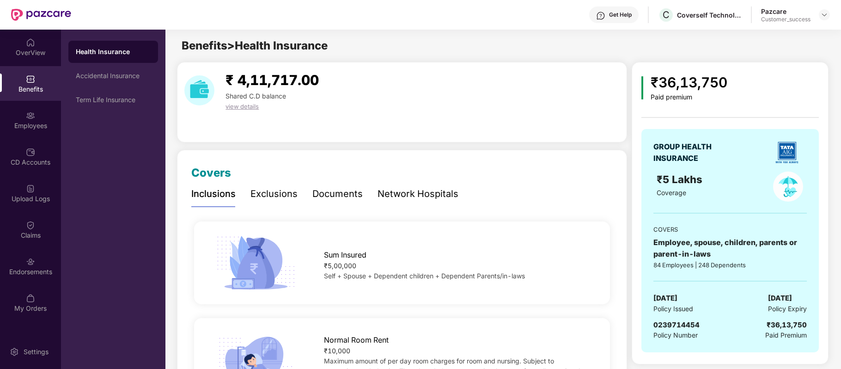
click at [431, 193] on div "Network Hospitals" at bounding box center [418, 194] width 81 height 14
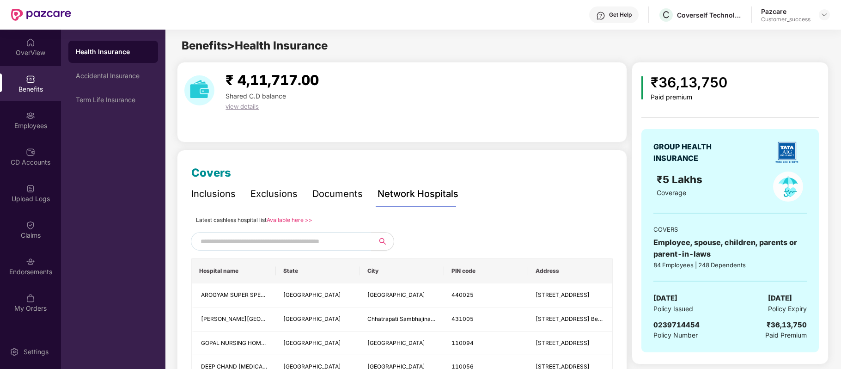
click at [305, 217] on link "Available here >>" at bounding box center [290, 219] width 46 height 7
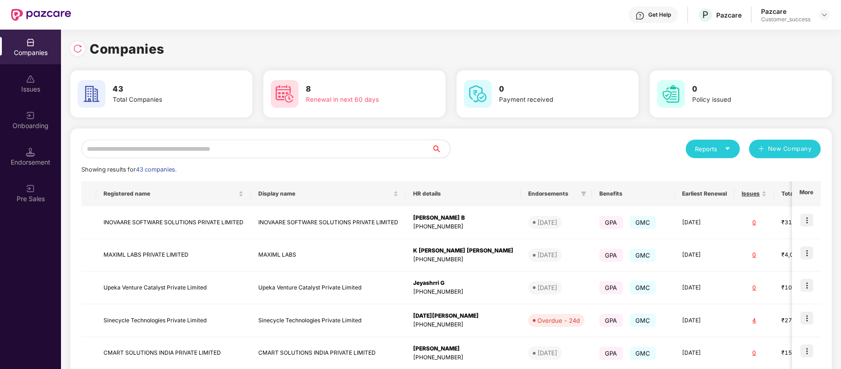
click at [256, 148] on input "text" at bounding box center [256, 149] width 350 height 18
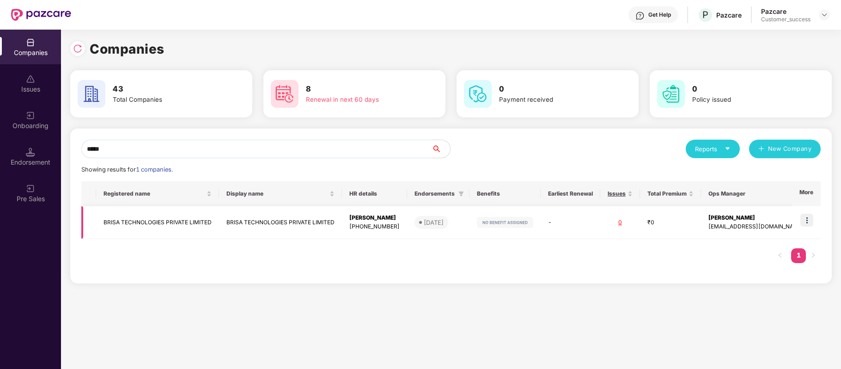
type input "*****"
click at [176, 216] on td "BRISA TECHNOLOGIES PRIVATE LIMITED" at bounding box center [157, 222] width 123 height 33
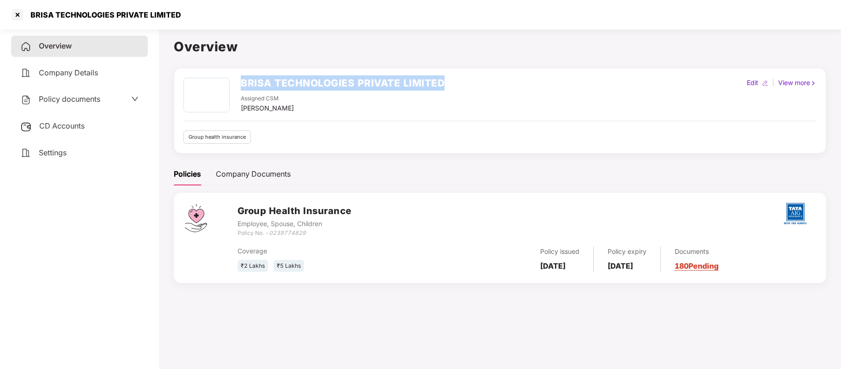
drag, startPoint x: 239, startPoint y: 84, endPoint x: 453, endPoint y: 76, distance: 214.1
click at [453, 76] on div "BRISA TECHNOLOGIES PRIVATE LIMITED Assigned CSM [PERSON_NAME] Edit | View more …" at bounding box center [500, 110] width 653 height 85
copy h2 "BRISA TECHNOLOGIES PRIVATE LIMITED"
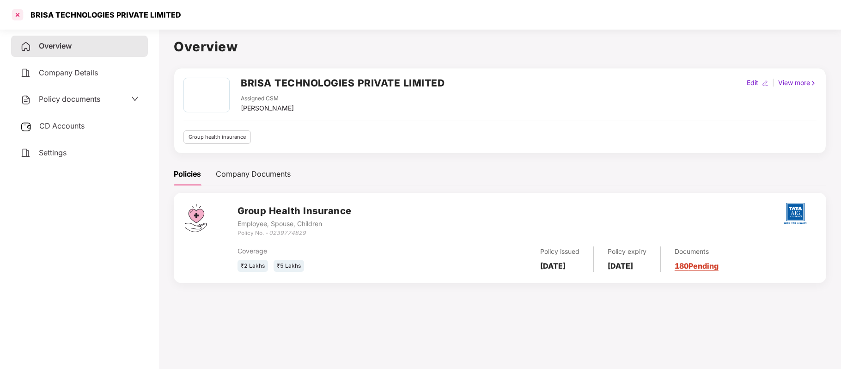
click at [17, 16] on div at bounding box center [17, 14] width 15 height 15
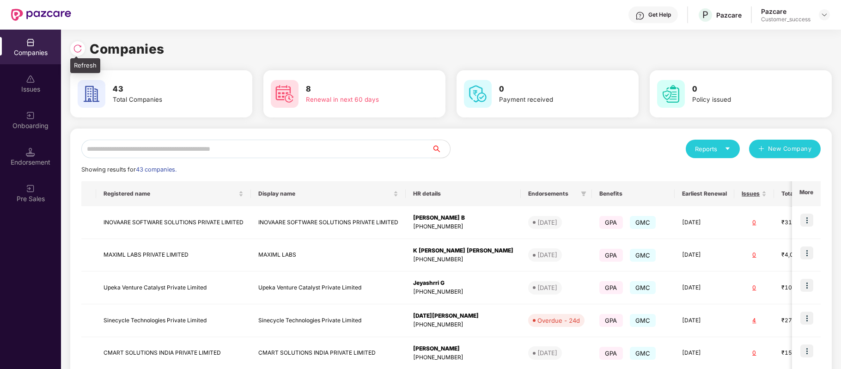
click at [74, 41] on div at bounding box center [79, 47] width 19 height 17
click at [77, 51] on img at bounding box center [77, 48] width 9 height 9
click at [203, 149] on input "text" at bounding box center [256, 149] width 350 height 18
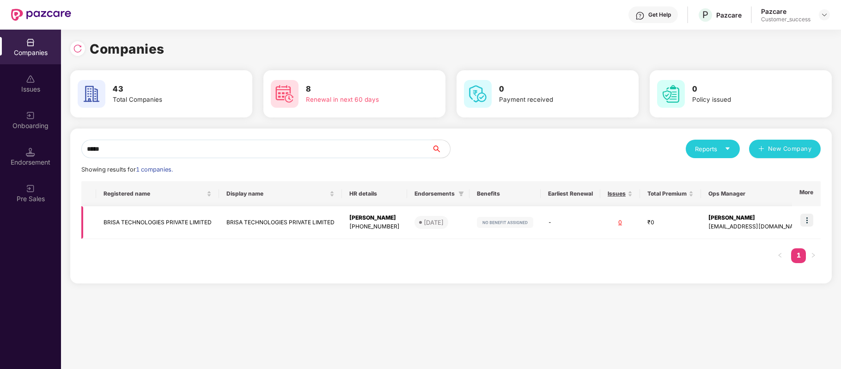
type input "*****"
click at [805, 221] on img at bounding box center [806, 220] width 13 height 13
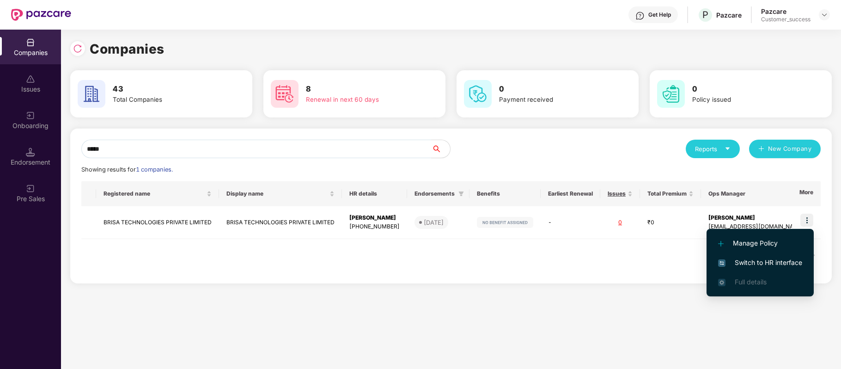
click at [781, 267] on span "Switch to HR interface" at bounding box center [760, 262] width 84 height 10
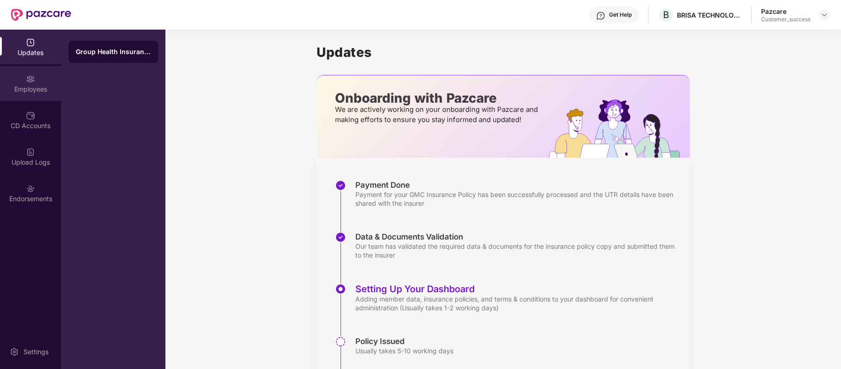
click at [34, 85] on div "Employees" at bounding box center [30, 89] width 61 height 9
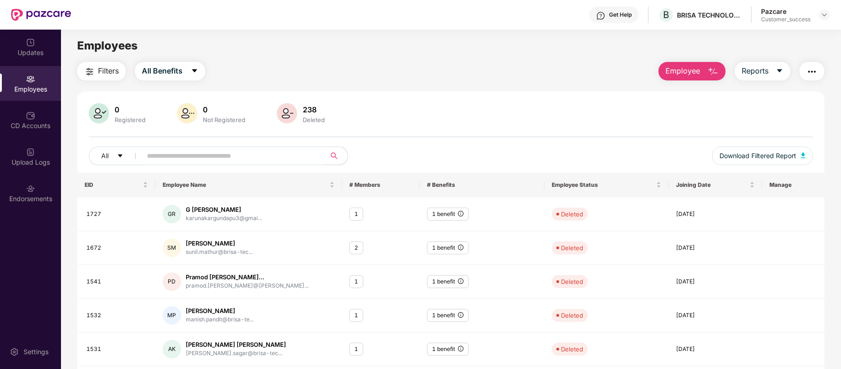
click at [228, 158] on input "text" at bounding box center [230, 156] width 166 height 14
paste input "****"
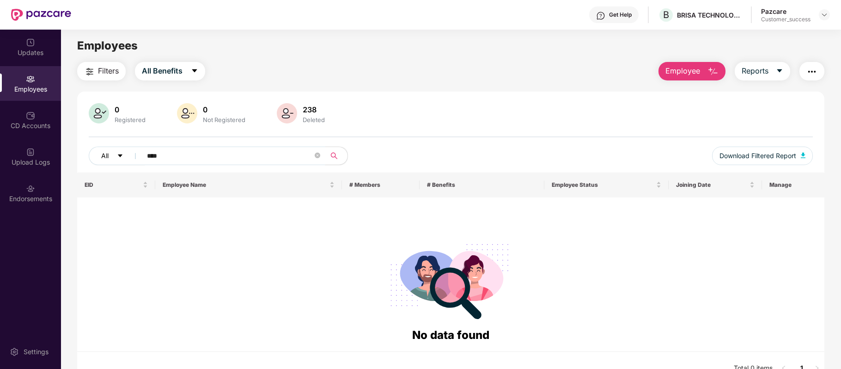
drag, startPoint x: 171, startPoint y: 154, endPoint x: 97, endPoint y: 163, distance: 74.5
click at [97, 163] on div "All ****" at bounding box center [300, 156] width 422 height 18
paste input "text"
type input "*"
paste input "****"
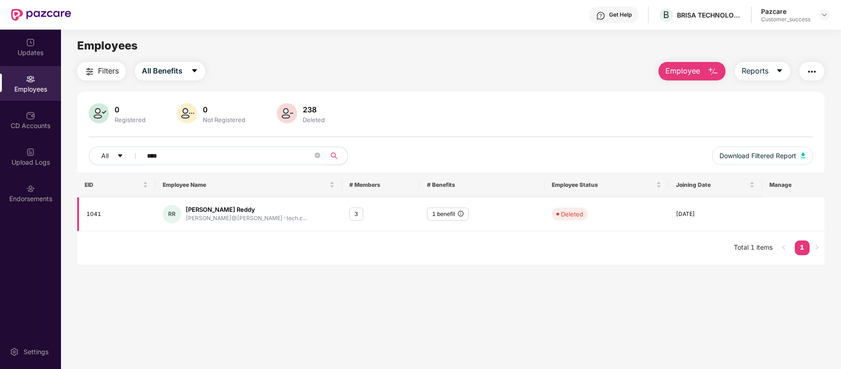
type input "****"
click at [317, 154] on icon "close-circle" at bounding box center [318, 156] width 6 height 6
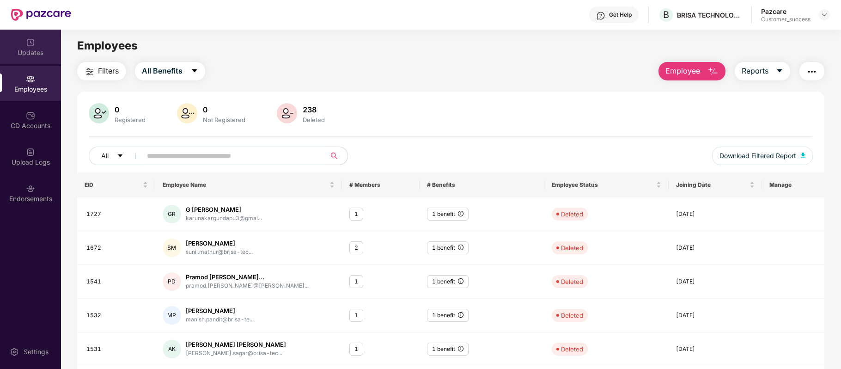
click at [37, 45] on div "Updates" at bounding box center [30, 47] width 61 height 35
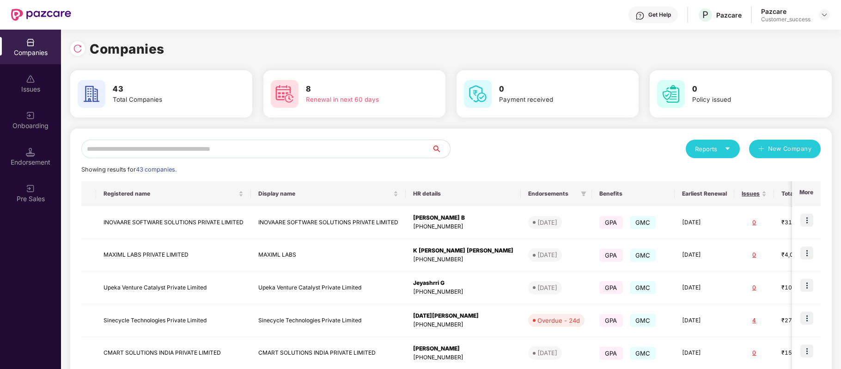
click at [35, 116] on div "Onboarding" at bounding box center [30, 120] width 61 height 35
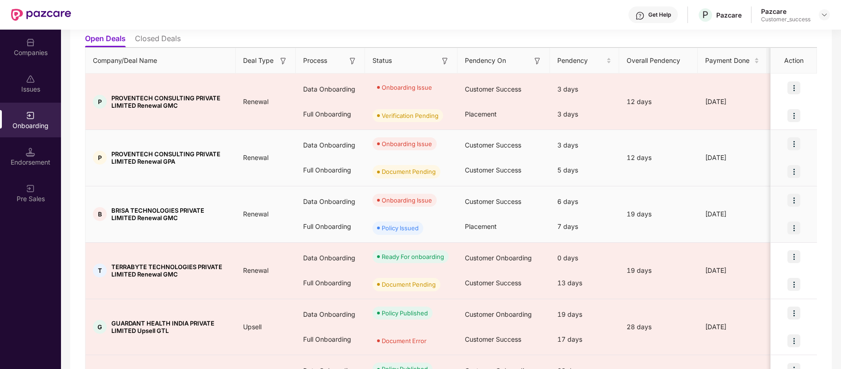
scroll to position [104, 0]
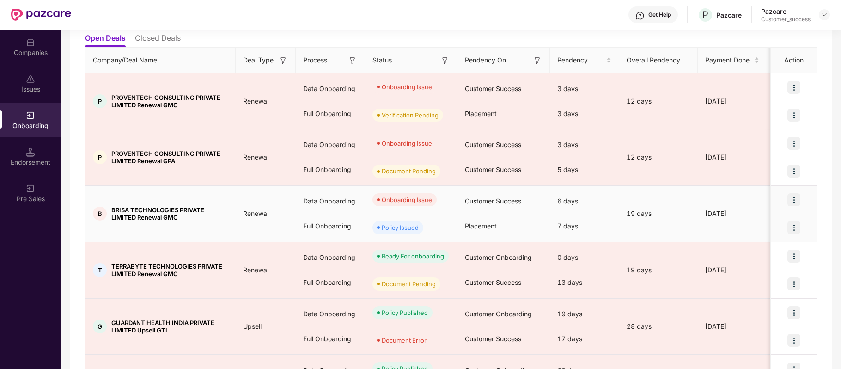
click at [795, 199] on img at bounding box center [794, 199] width 13 height 13
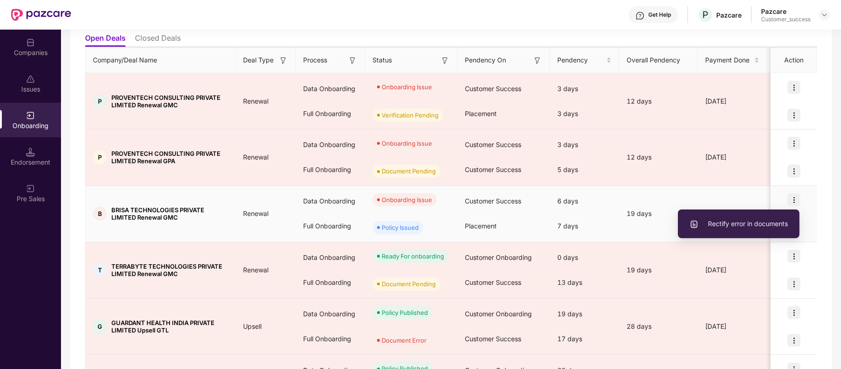
click at [766, 226] on span "Rectify error in documents" at bounding box center [739, 224] width 98 height 10
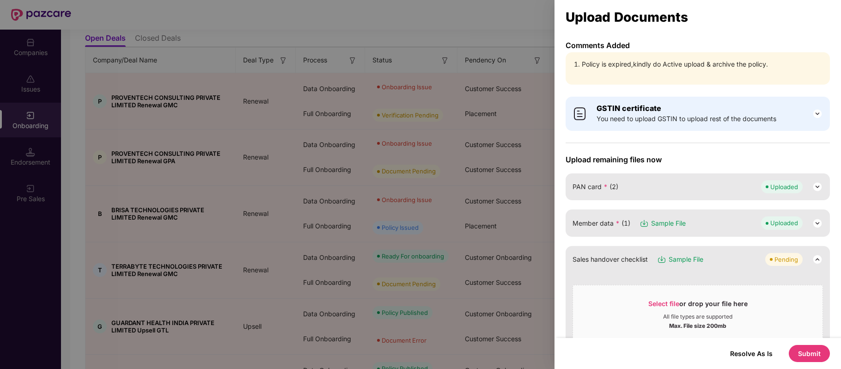
click at [812, 345] on button "Submit" at bounding box center [809, 353] width 41 height 17
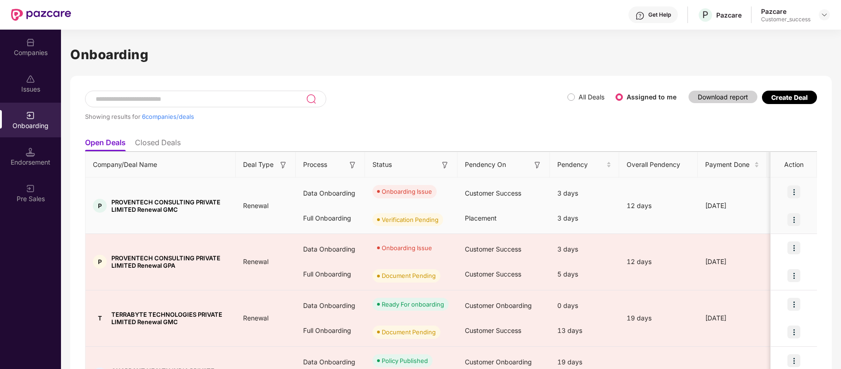
scroll to position [45, 0]
